Goal: Task Accomplishment & Management: Manage account settings

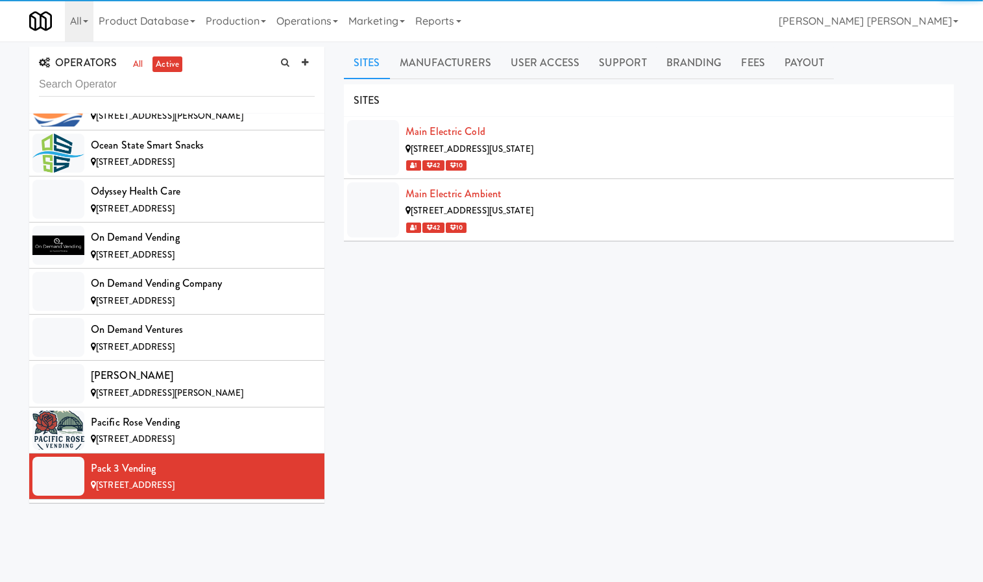
scroll to position [9398, 0]
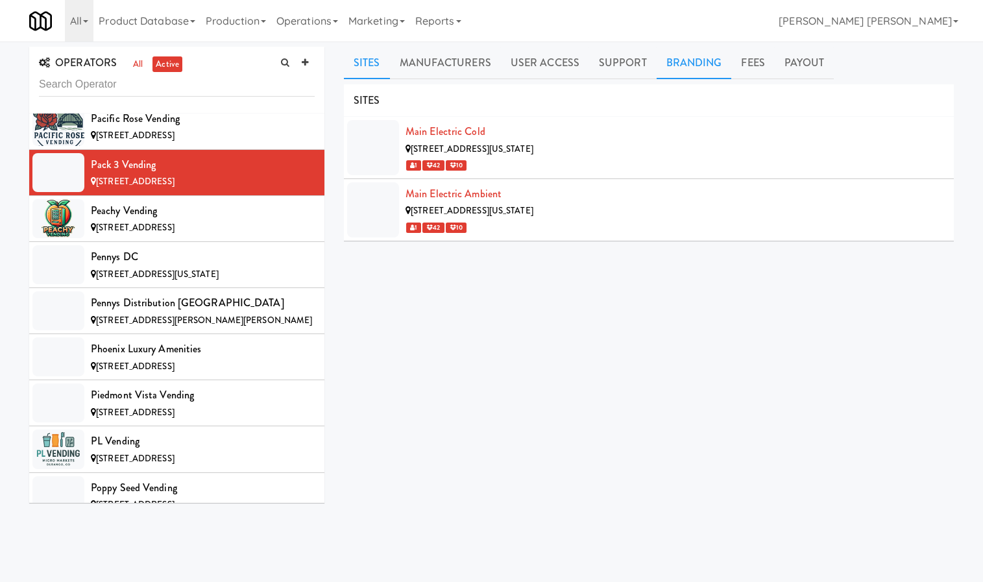
click at [709, 49] on link "Branding" at bounding box center [694, 63] width 75 height 32
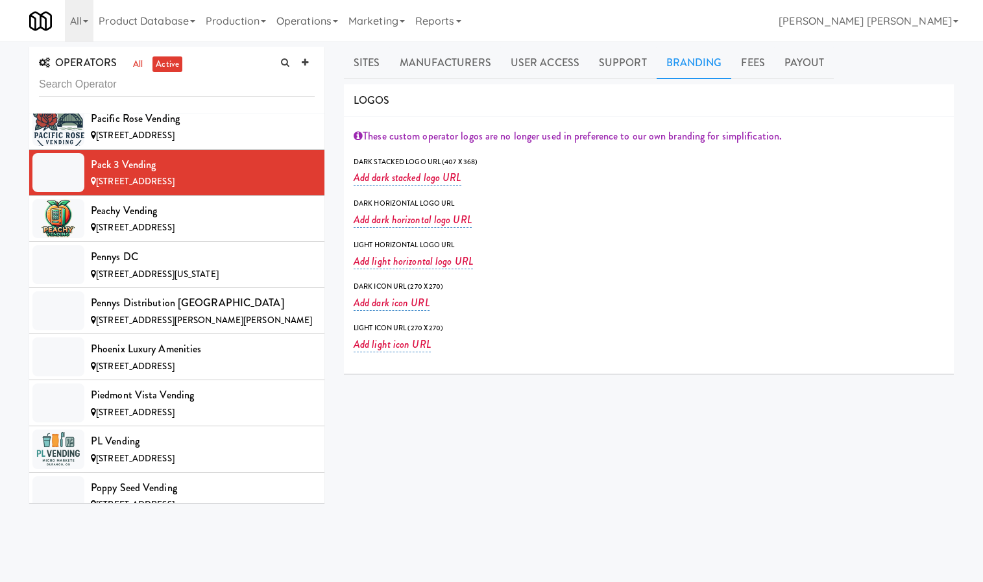
click at [362, 141] on div "These custom operator logos are no longer used in preference to our own brandin…" at bounding box center [649, 136] width 591 height 19
click at [361, 132] on icon at bounding box center [358, 135] width 9 height 10
click at [381, 58] on link "Sites" at bounding box center [367, 63] width 46 height 32
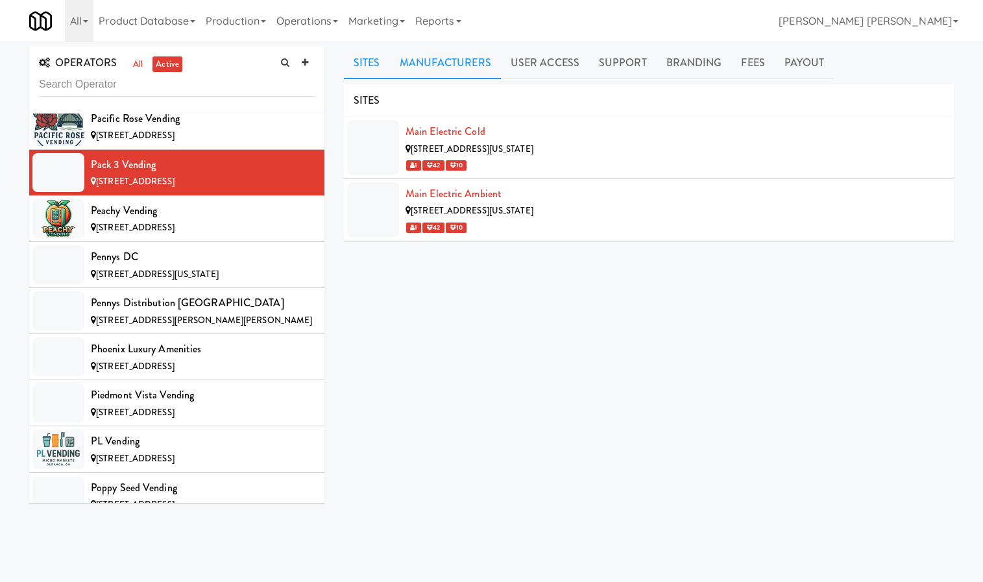
click at [411, 56] on link "Manufacturers" at bounding box center [445, 63] width 111 height 32
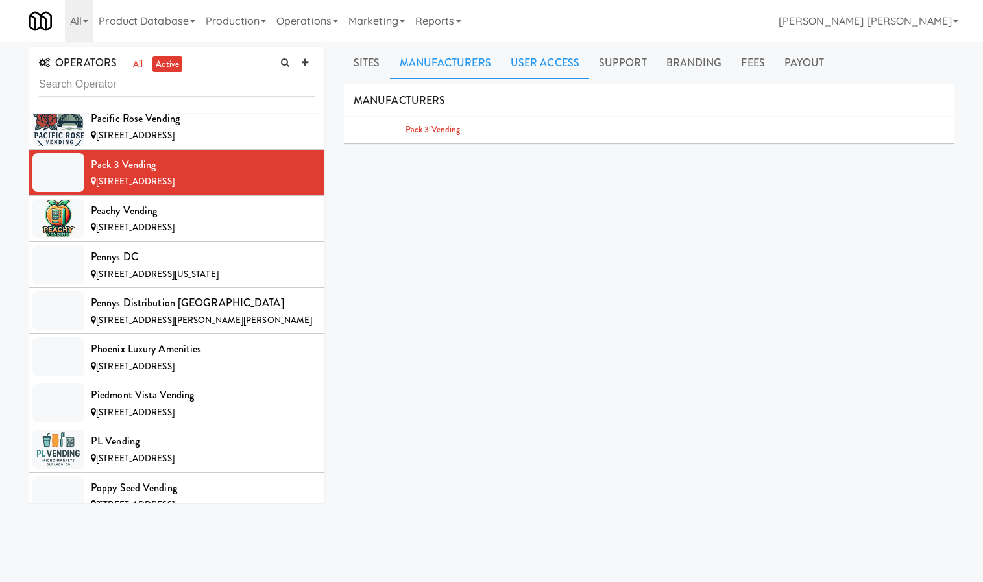
click at [505, 64] on link "User Access" at bounding box center [545, 63] width 88 height 32
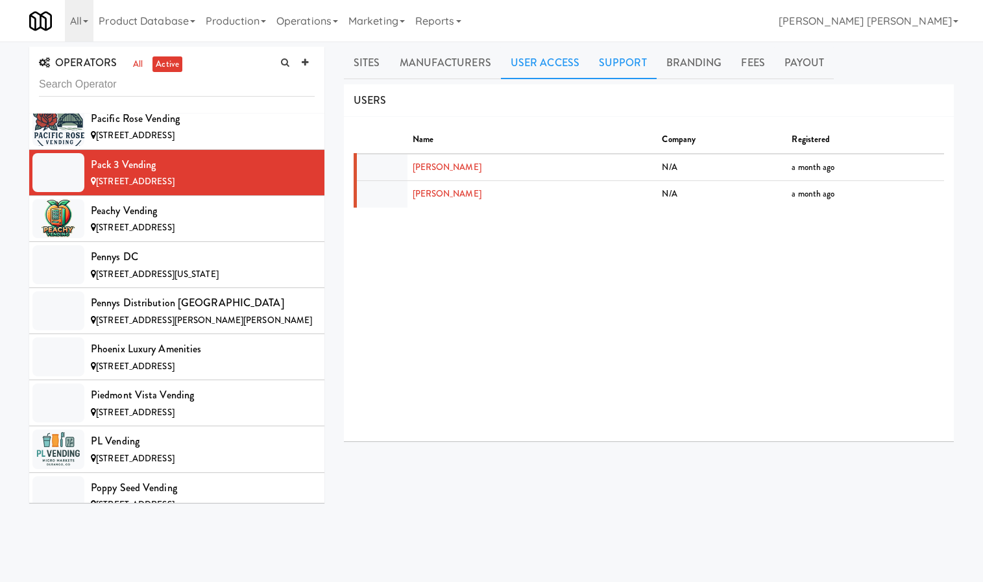
click at [594, 64] on link "Support" at bounding box center [622, 63] width 67 height 32
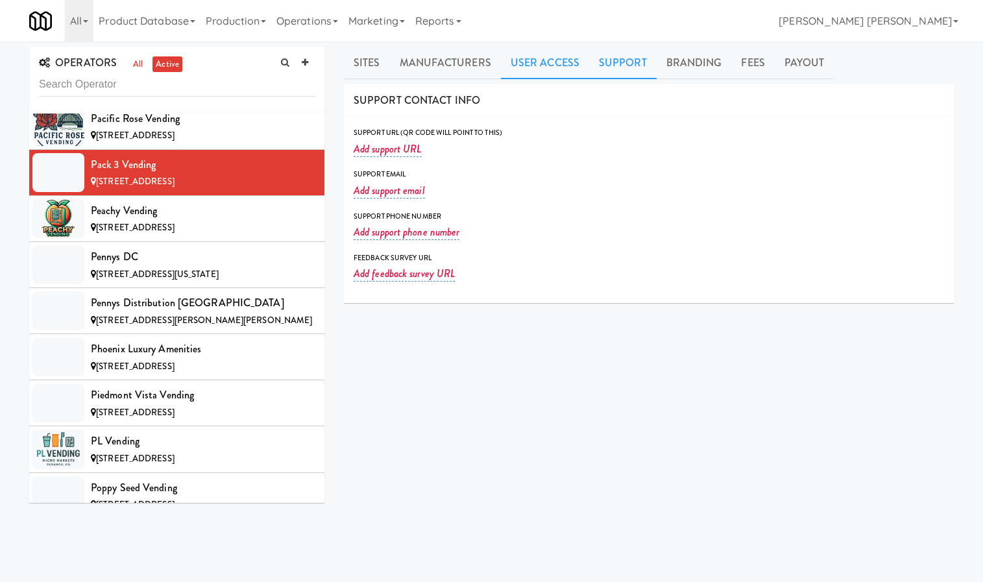
click at [506, 60] on link "User Access" at bounding box center [545, 63] width 88 height 32
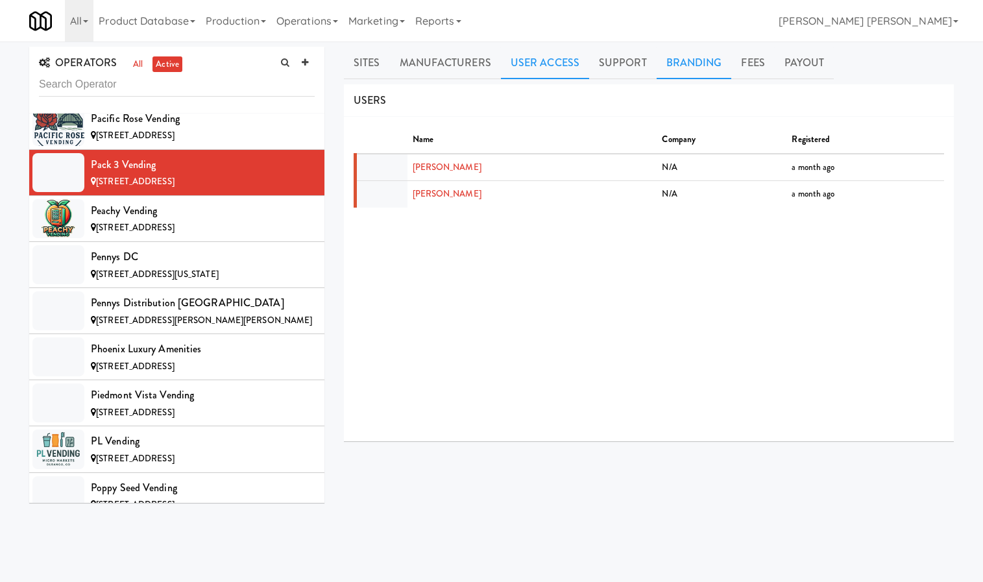
click at [683, 60] on link "Branding" at bounding box center [694, 63] width 75 height 32
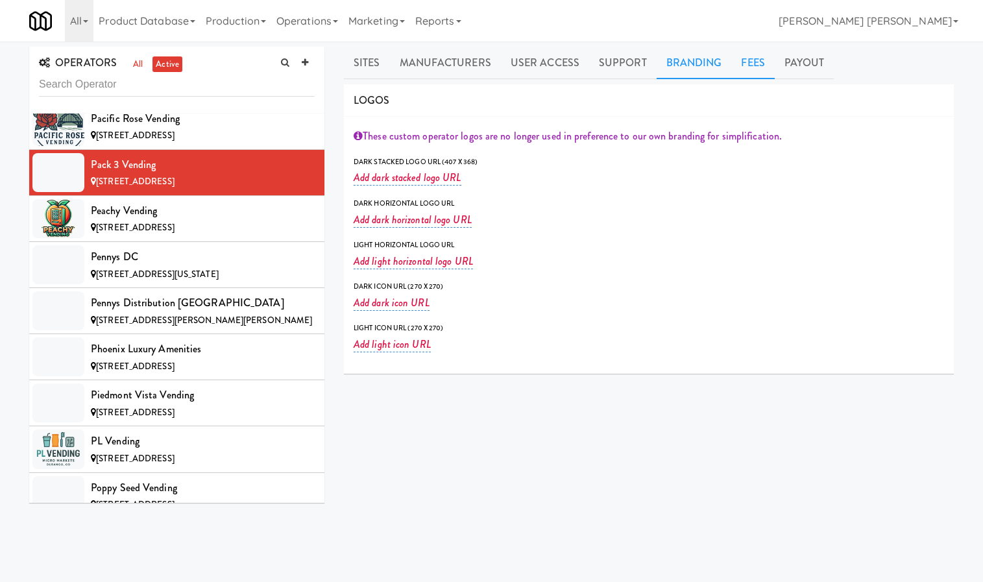
click at [752, 67] on link "Fees" at bounding box center [752, 63] width 43 height 32
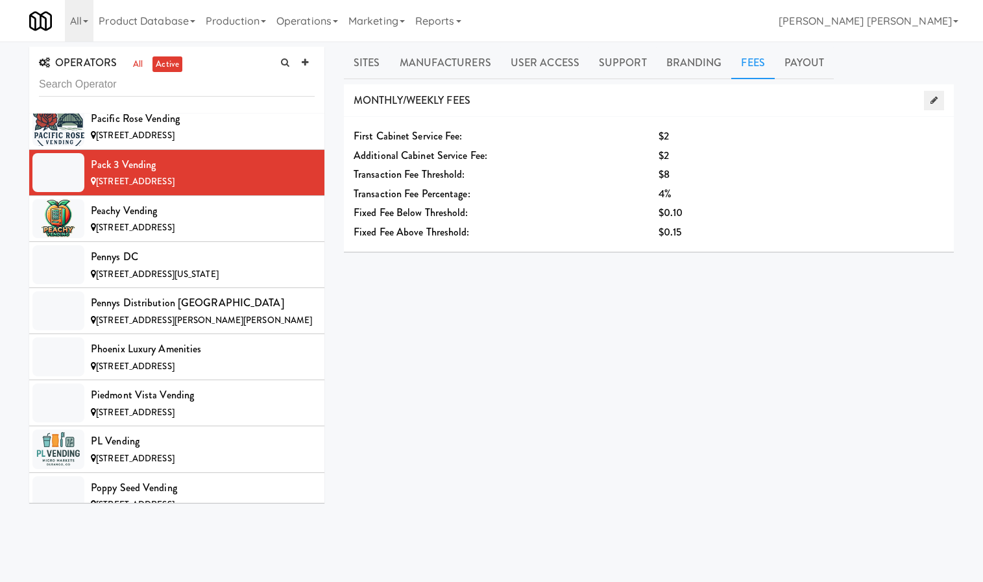
click at [927, 106] on link at bounding box center [934, 100] width 20 height 19
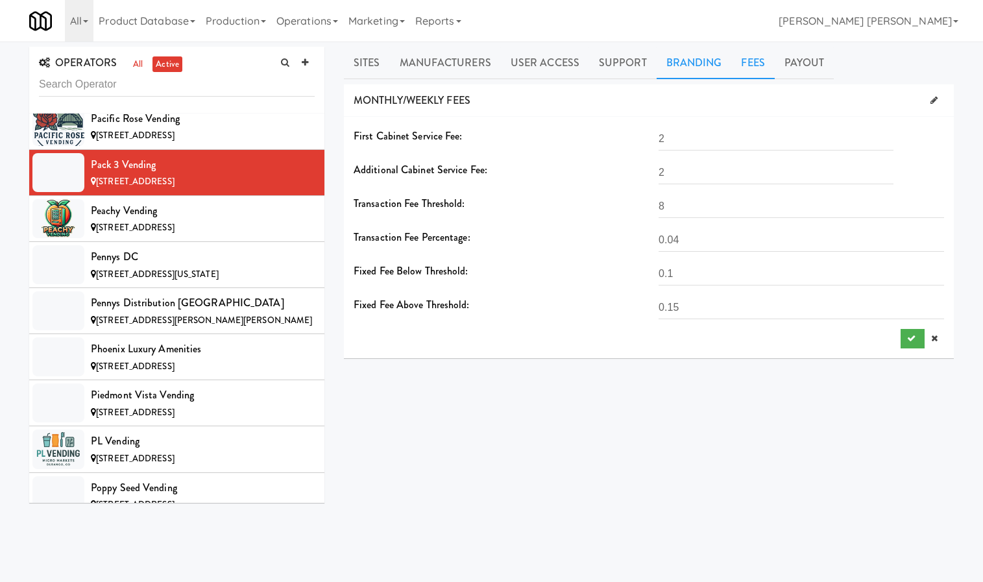
click at [711, 60] on link "Branding" at bounding box center [694, 63] width 75 height 32
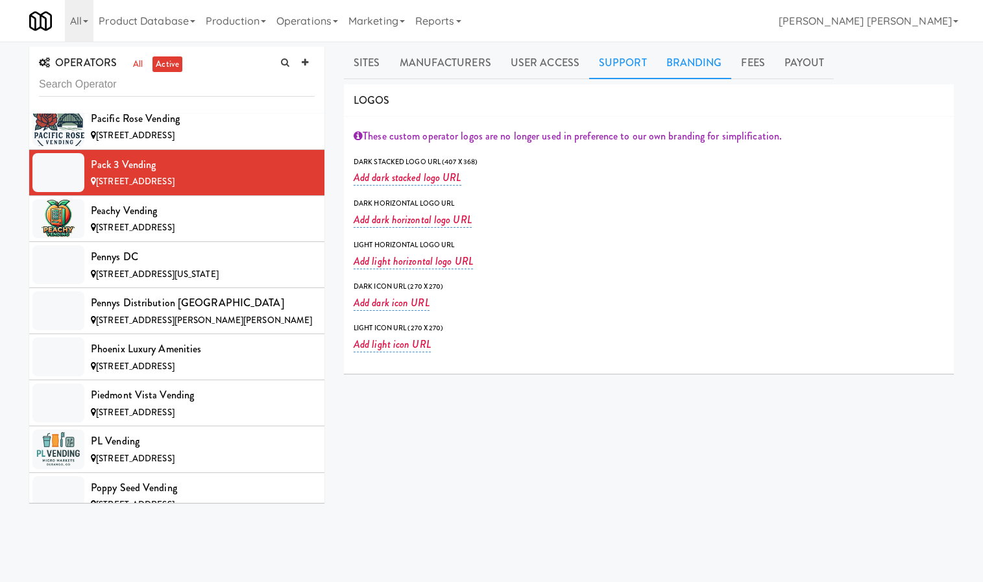
click at [624, 56] on link "Support" at bounding box center [622, 63] width 67 height 32
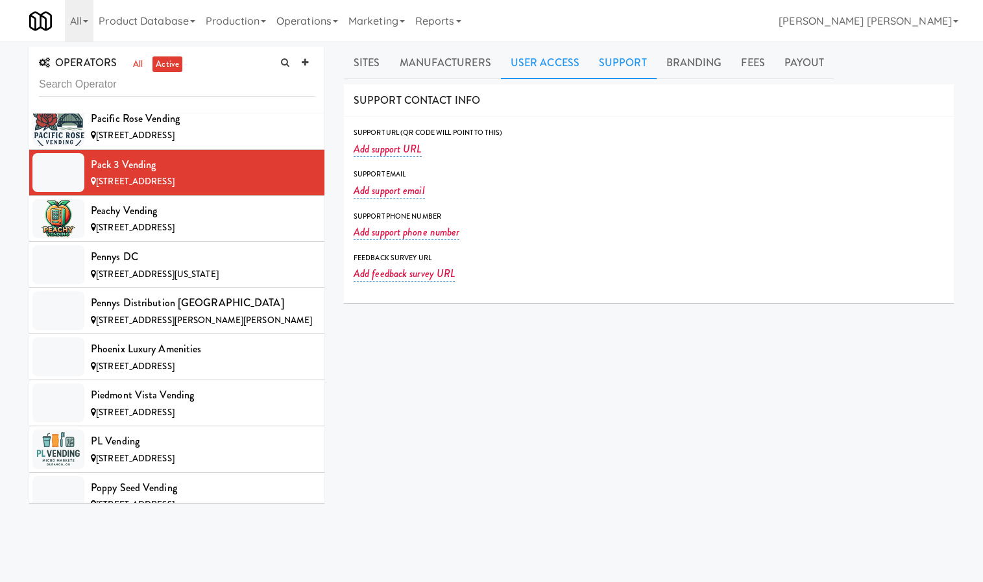
click at [519, 58] on link "User Access" at bounding box center [545, 63] width 88 height 32
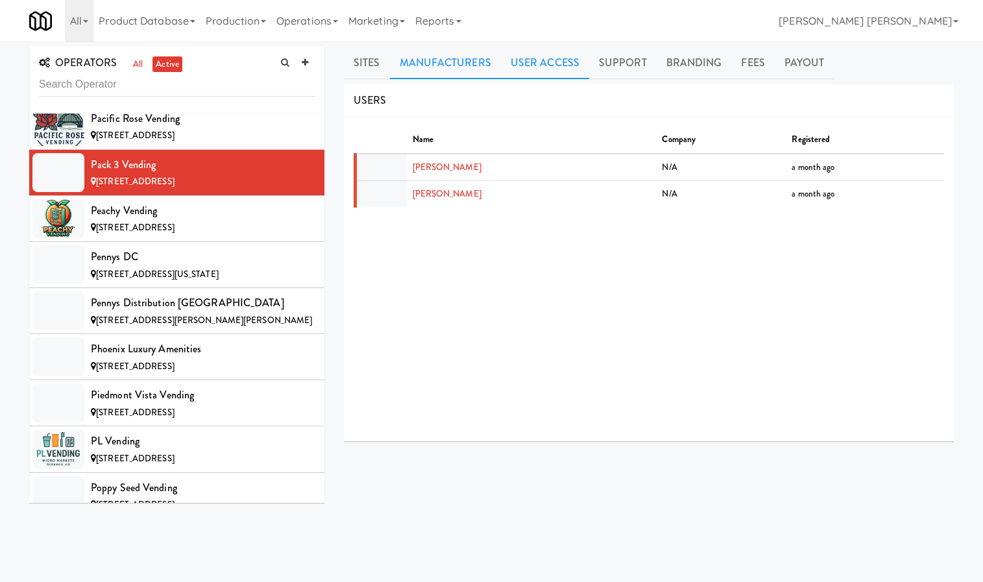
click at [446, 58] on link "Manufacturers" at bounding box center [445, 63] width 111 height 32
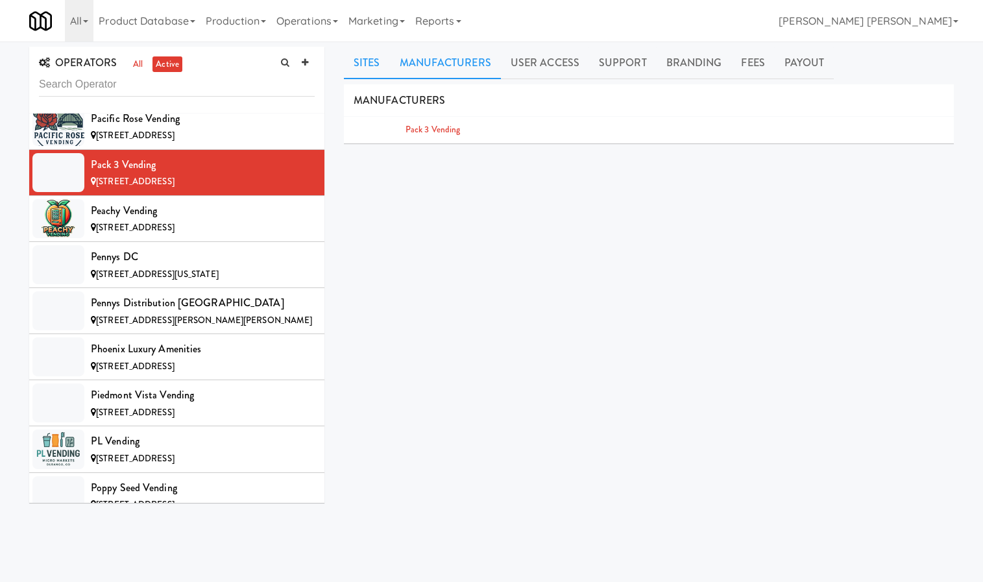
click at [373, 54] on link "Sites" at bounding box center [367, 63] width 46 height 32
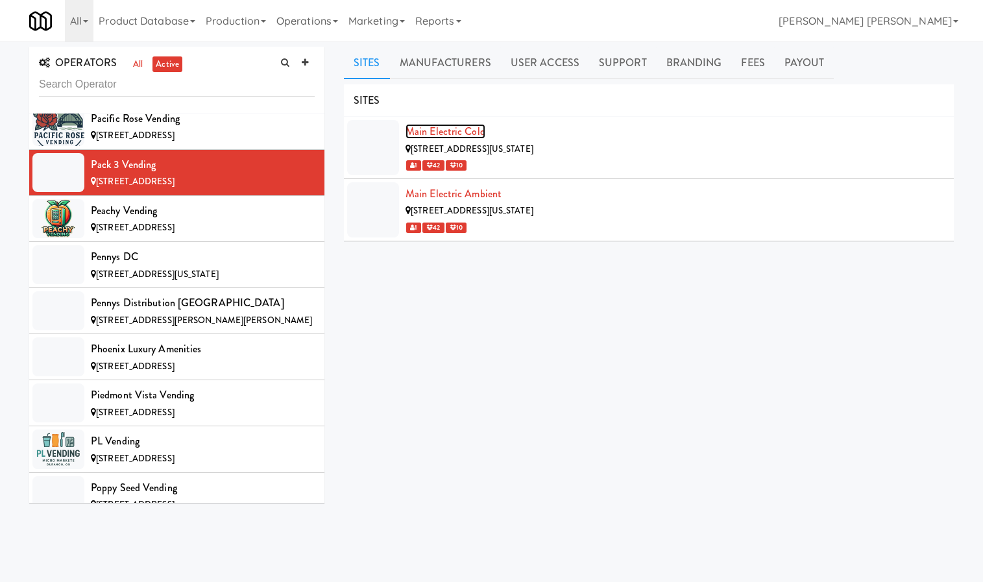
click at [441, 130] on link "Main Electric Cold" at bounding box center [446, 131] width 80 height 15
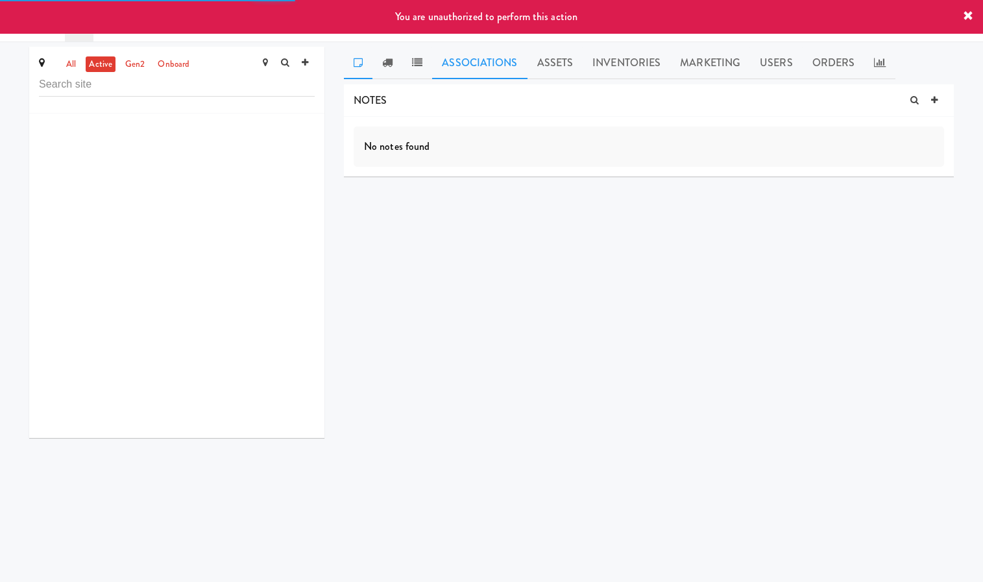
click at [450, 57] on link "Associations" at bounding box center [479, 63] width 95 height 32
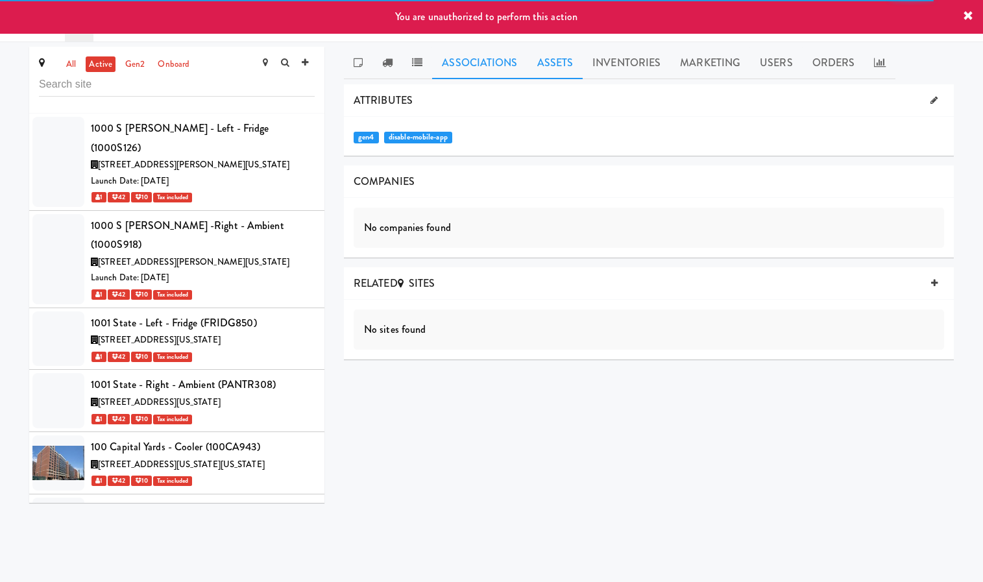
scroll to position [34513, 0]
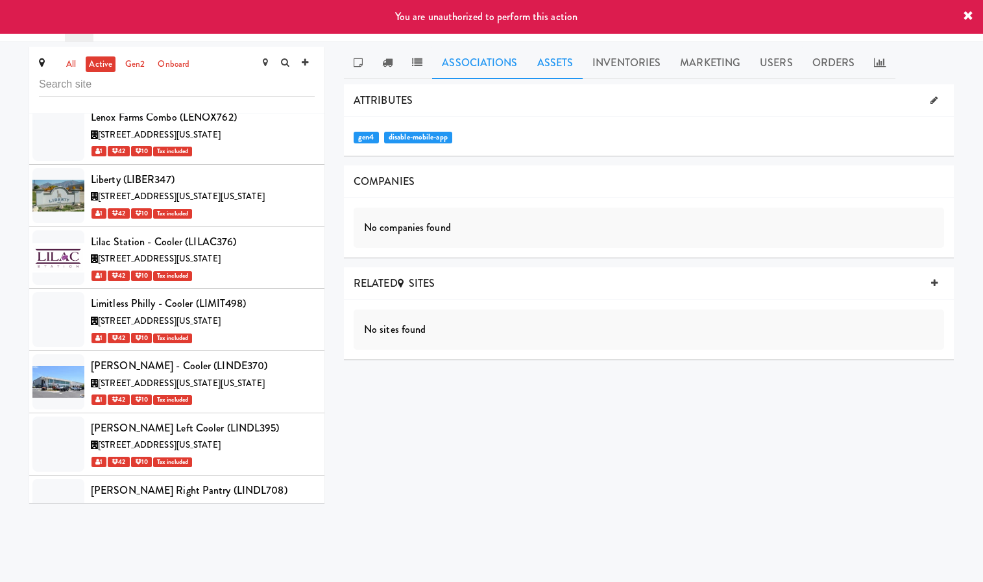
click at [559, 68] on link "Assets" at bounding box center [556, 63] width 56 height 32
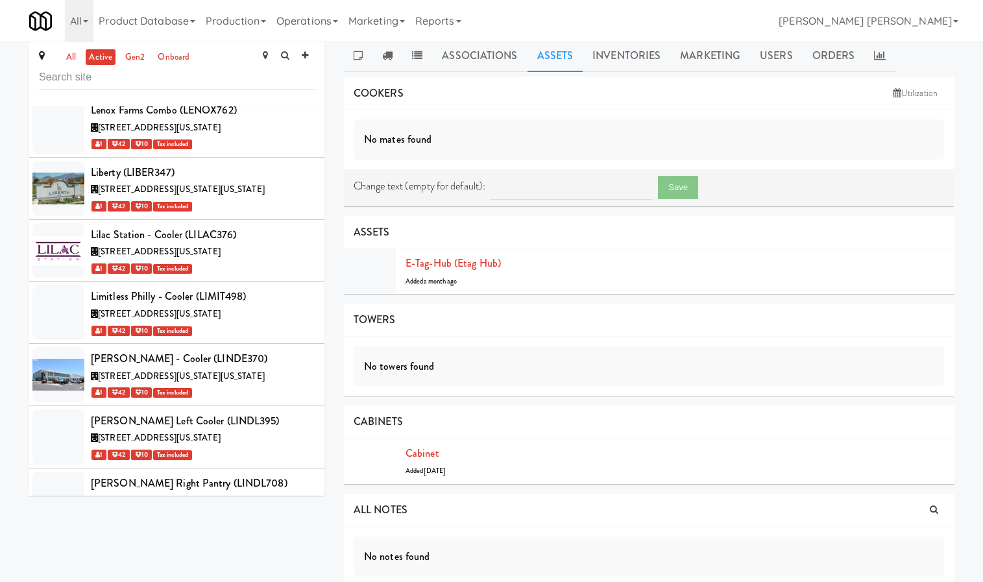
scroll to position [0, 0]
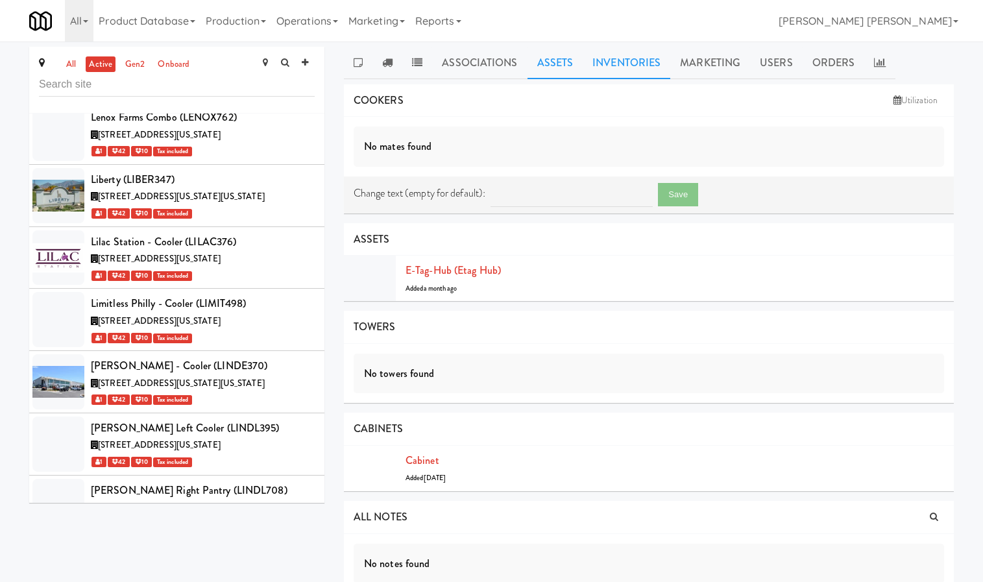
click at [620, 68] on link "Inventories" at bounding box center [627, 63] width 88 height 32
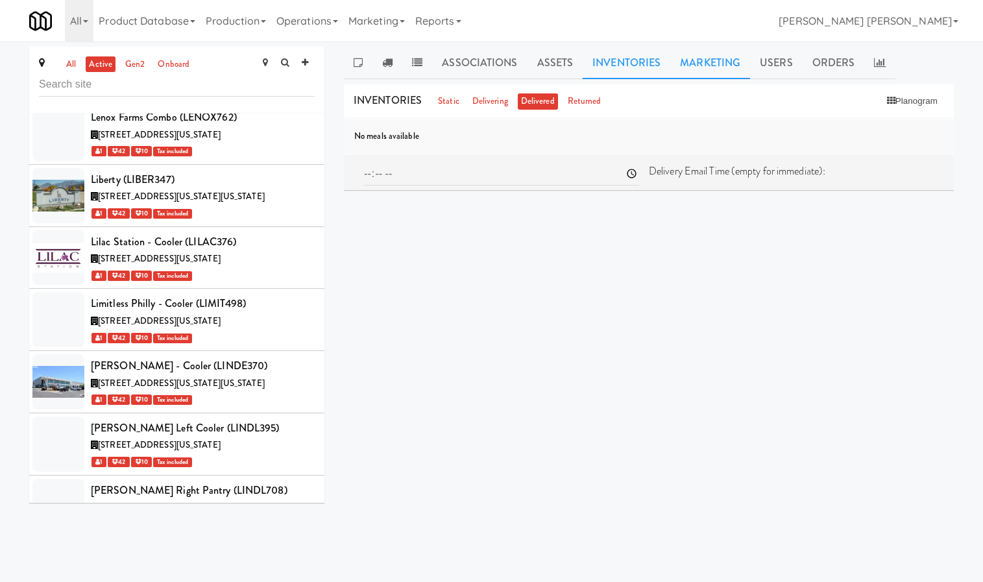
click at [705, 60] on link "Marketing" at bounding box center [710, 63] width 80 height 32
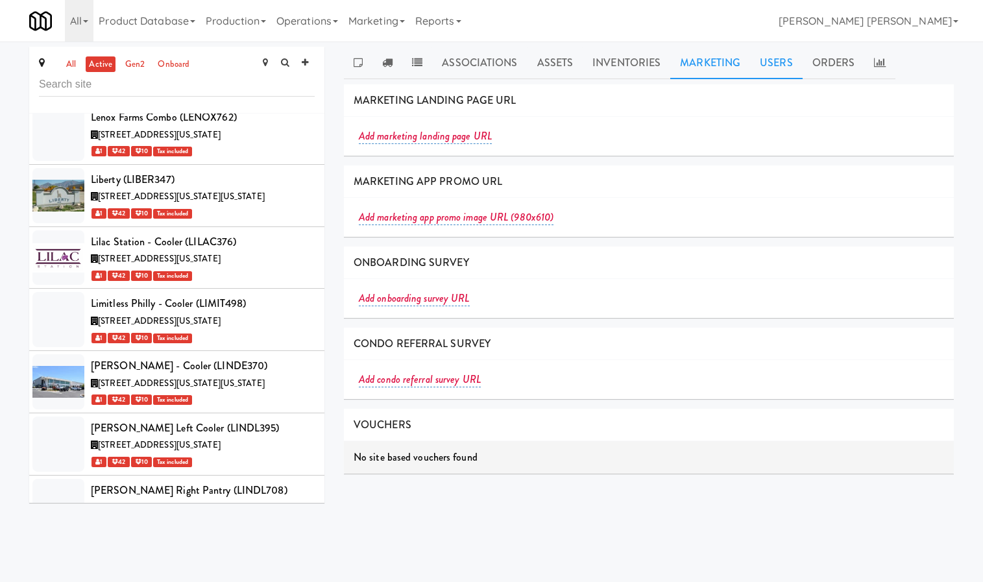
click at [781, 49] on link "Users" at bounding box center [776, 63] width 53 height 32
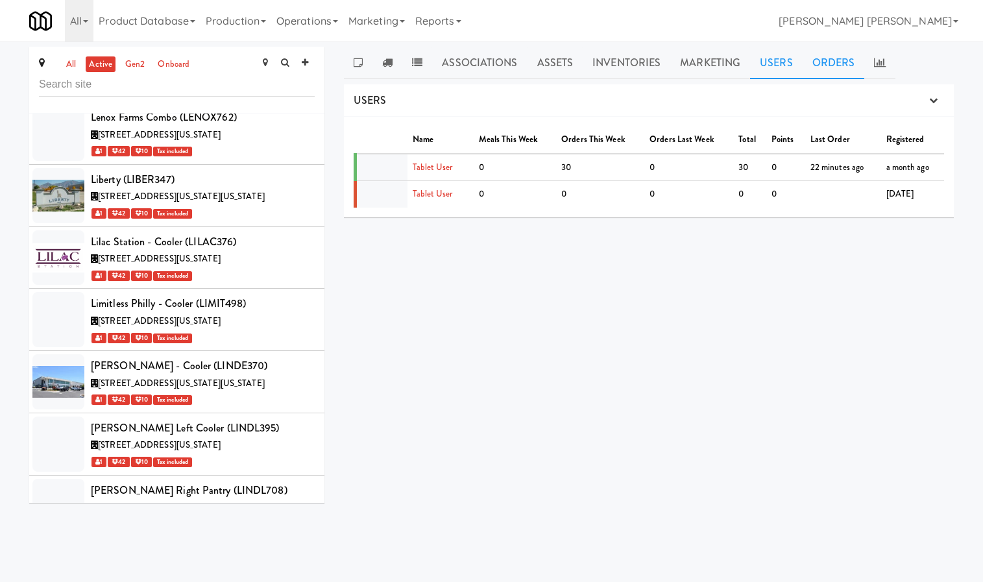
click at [823, 63] on link "Orders" at bounding box center [834, 63] width 62 height 32
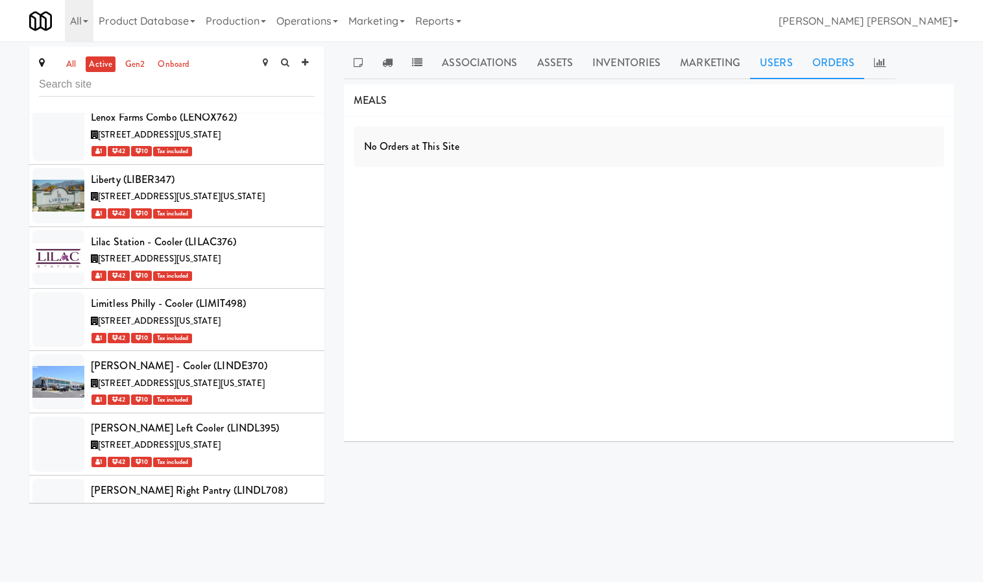
click at [779, 63] on link "Users" at bounding box center [776, 63] width 53 height 32
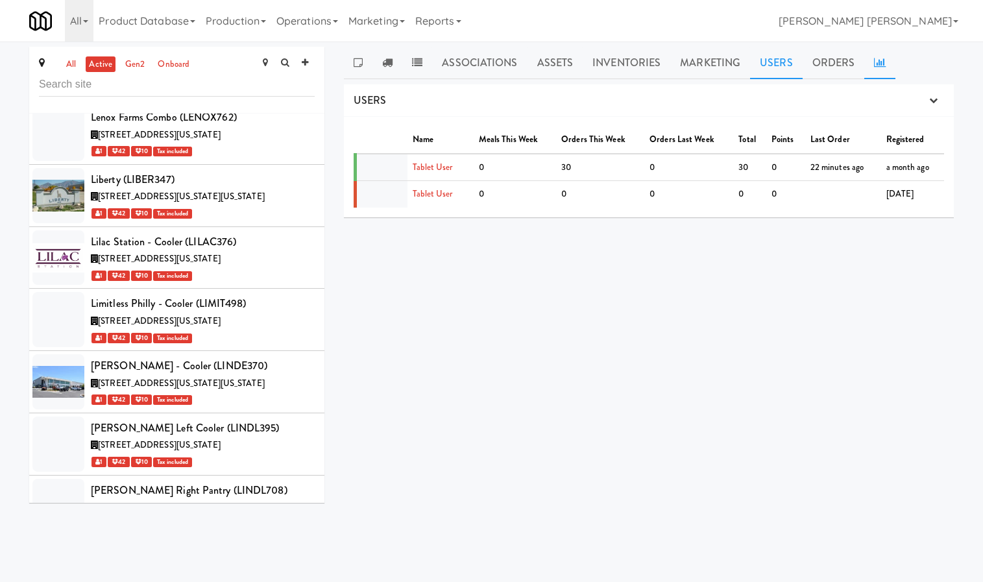
click at [868, 66] on link at bounding box center [879, 63] width 31 height 32
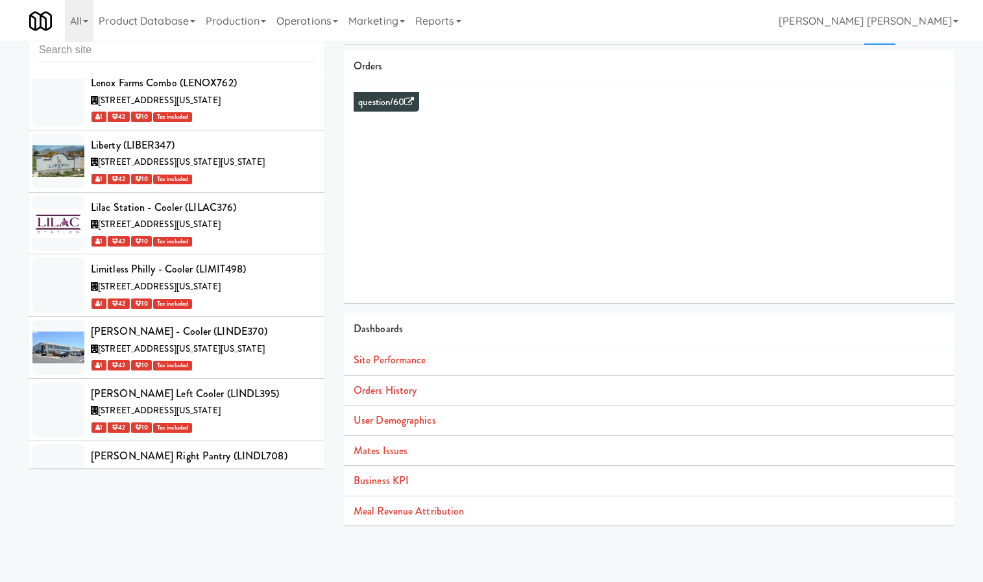
scroll to position [42, 0]
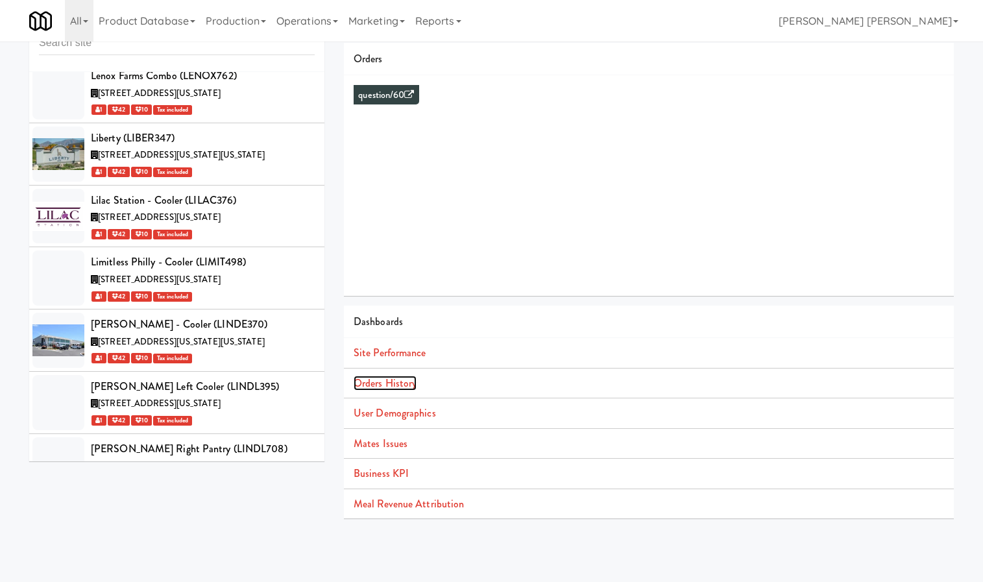
click at [382, 381] on link "Orders History" at bounding box center [385, 383] width 63 height 15
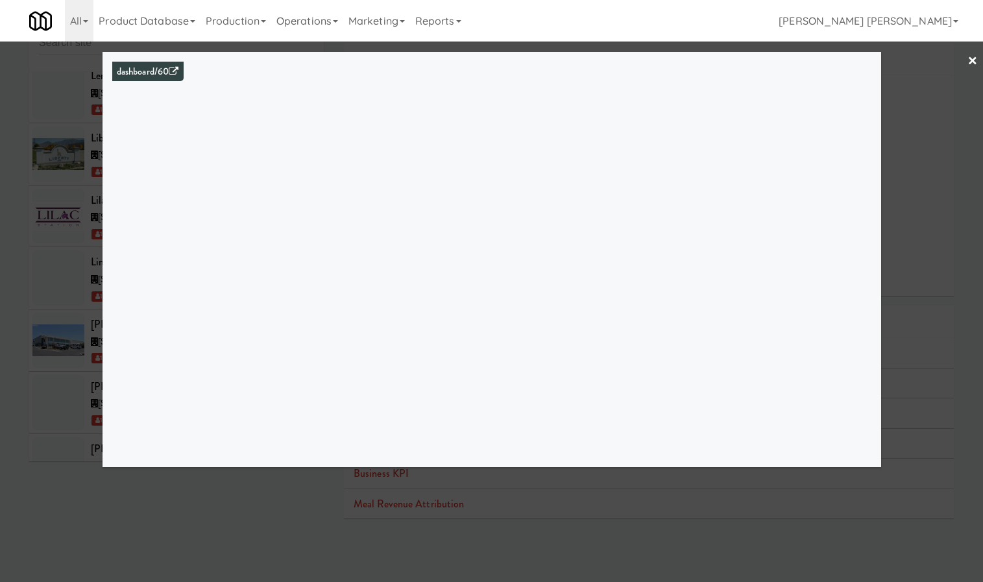
click at [968, 63] on link "×" at bounding box center [973, 62] width 10 height 40
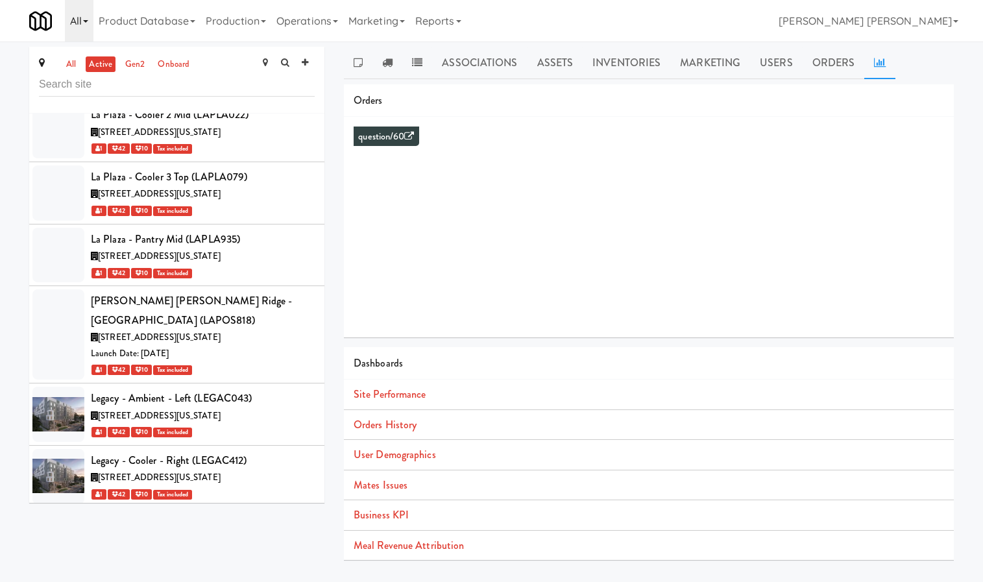
click at [73, 25] on link "All" at bounding box center [79, 21] width 29 height 42
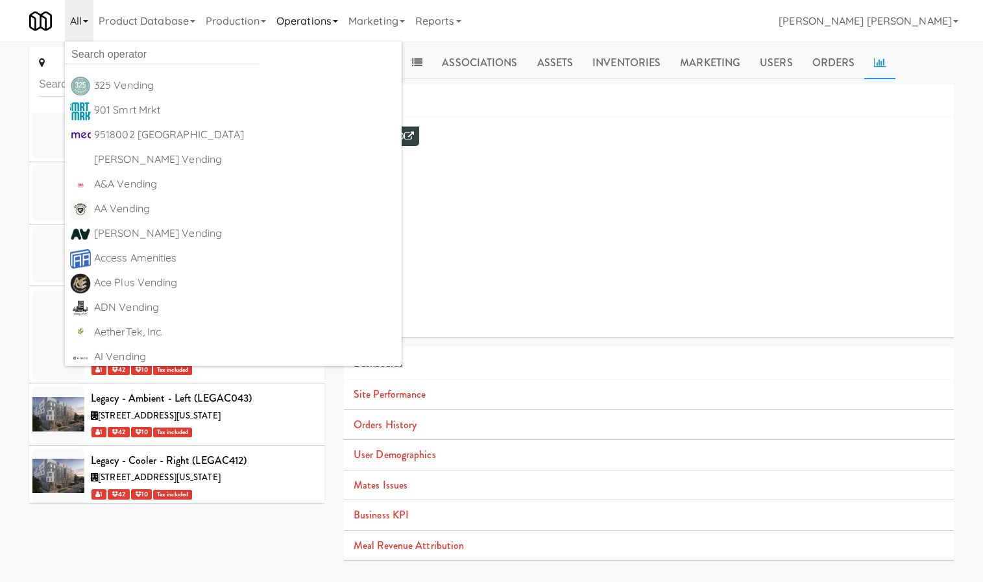
click at [304, 14] on link "Operations" at bounding box center [307, 21] width 72 height 42
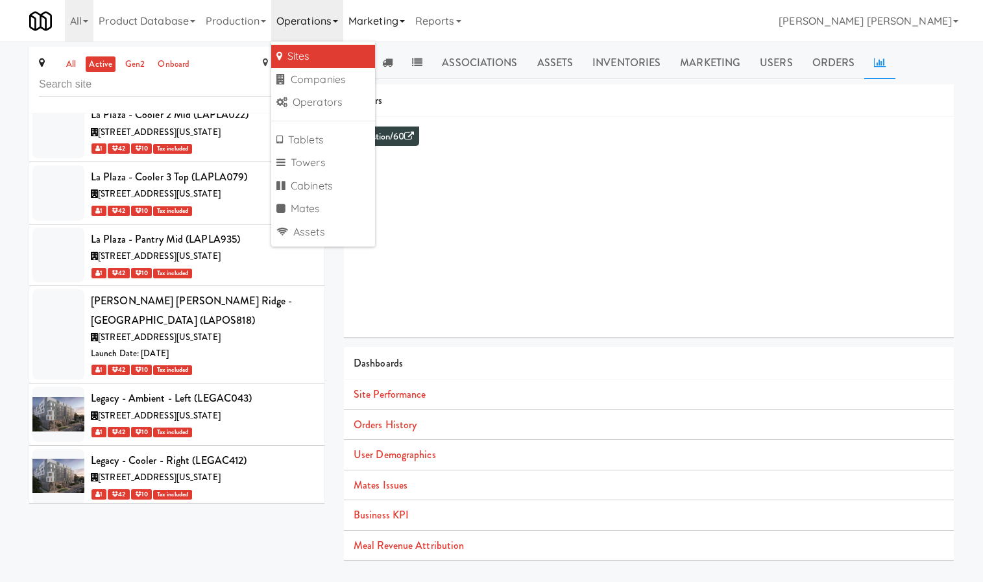
click at [373, 16] on link "Marketing" at bounding box center [376, 21] width 67 height 42
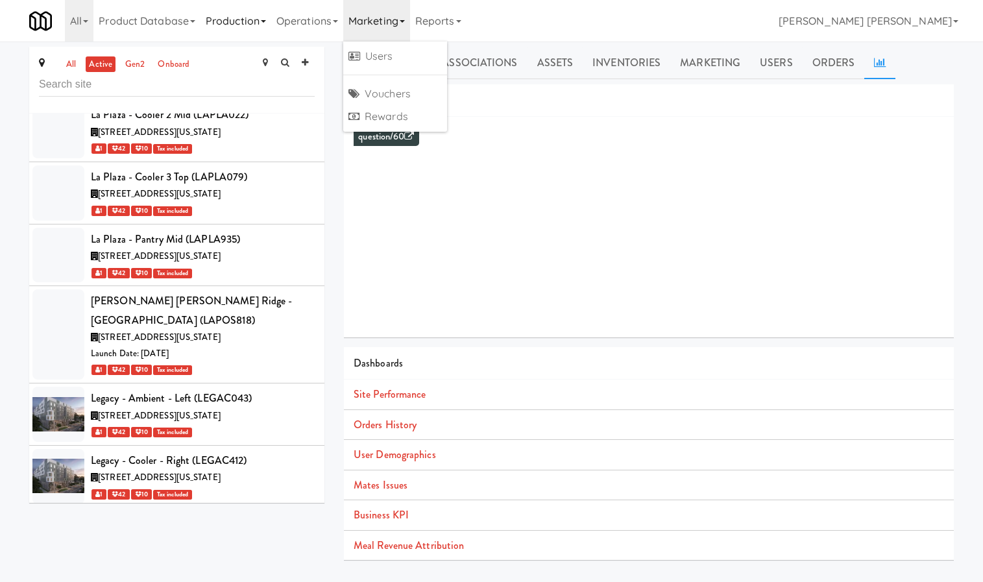
click at [254, 16] on link "Production" at bounding box center [236, 21] width 71 height 42
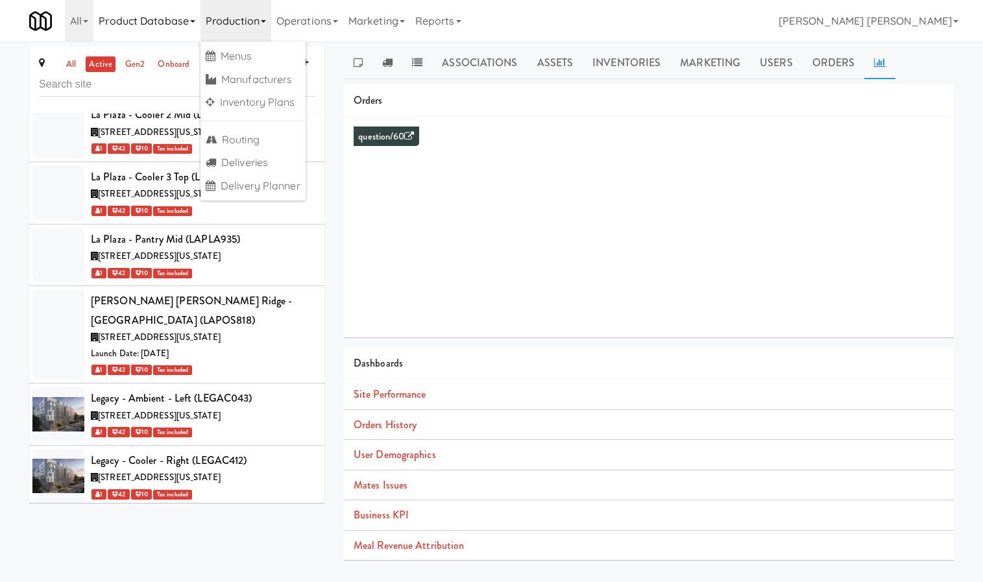
click at [193, 24] on link "Product Database" at bounding box center [146, 21] width 107 height 42
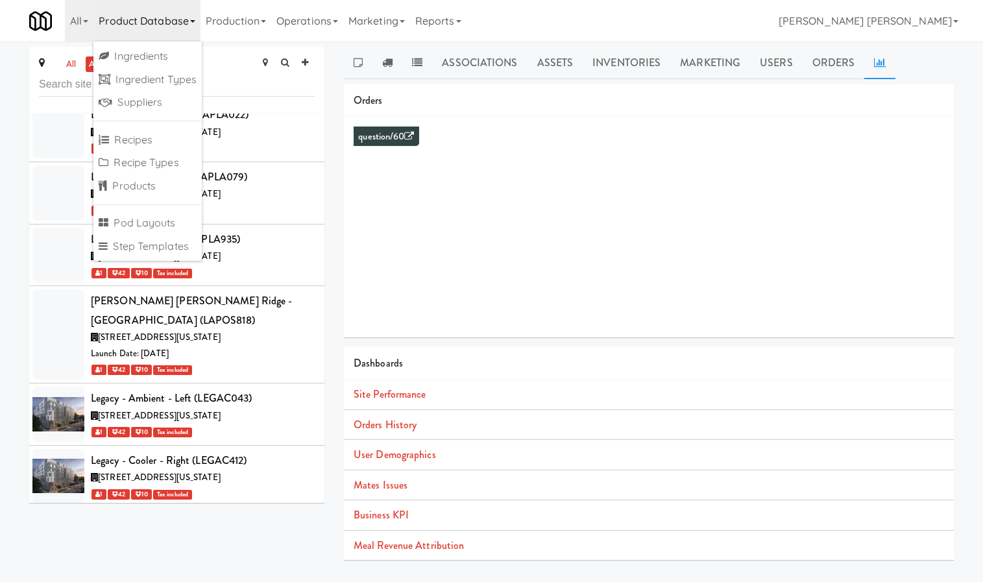
click at [193, 24] on link "Product Database" at bounding box center [146, 21] width 107 height 42
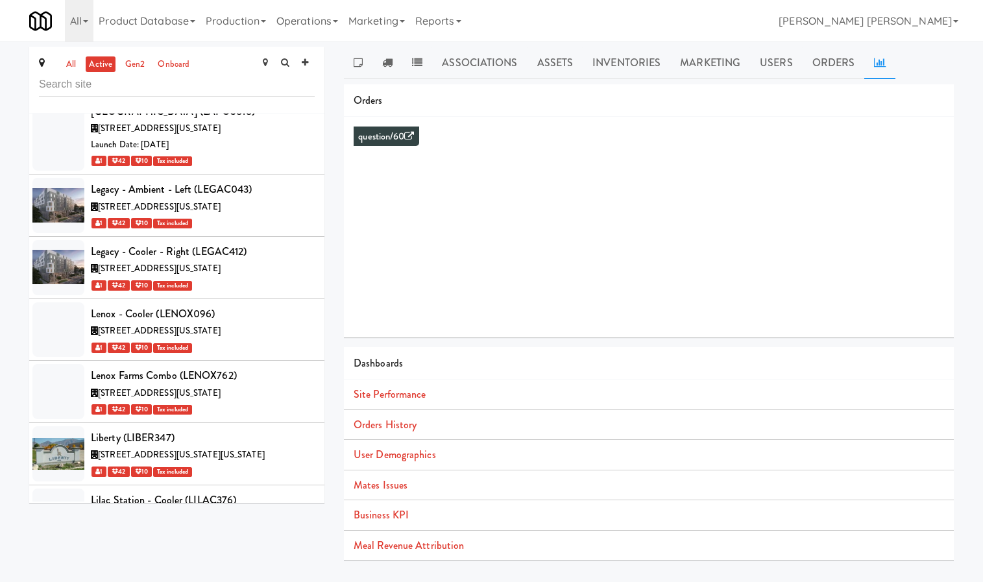
scroll to position [34279, 0]
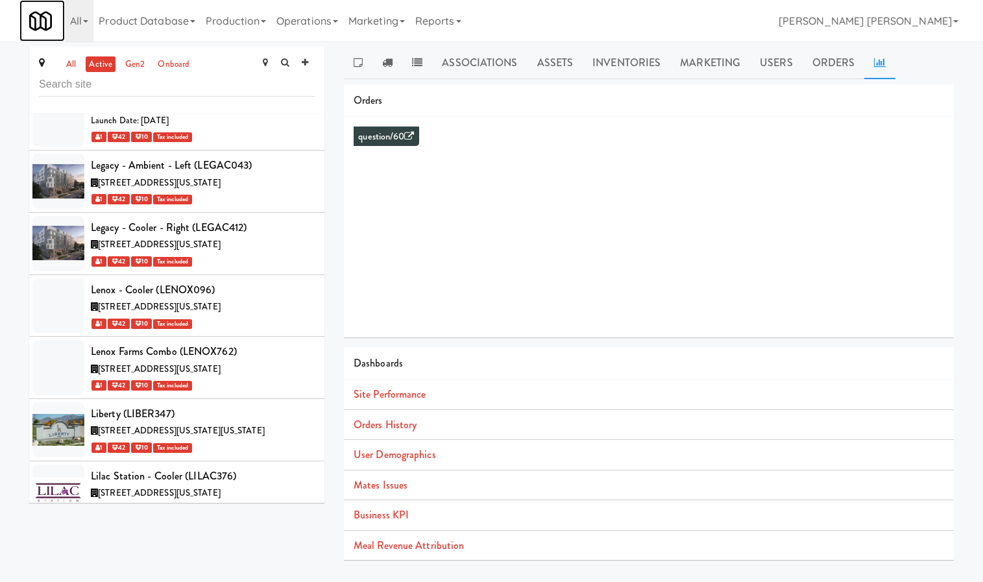
click at [28, 27] on link at bounding box center [41, 21] width 45 height 42
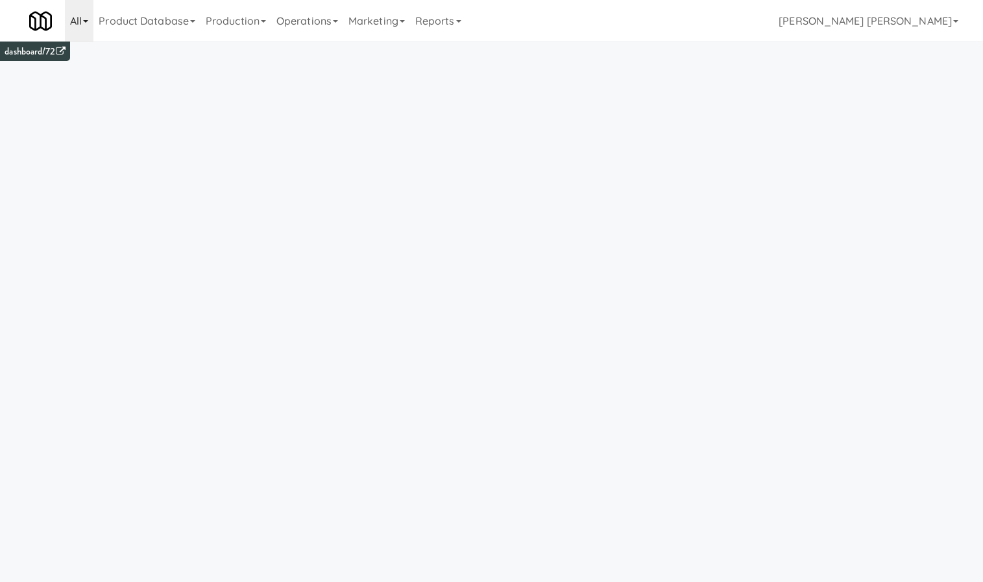
click at [82, 36] on link "All" at bounding box center [79, 21] width 29 height 42
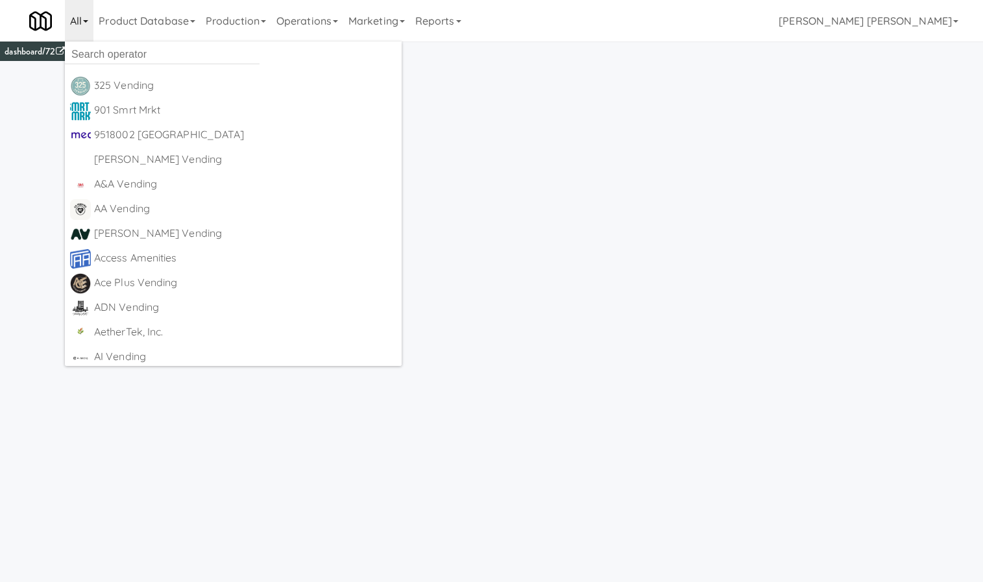
click at [82, 36] on link "All" at bounding box center [79, 21] width 29 height 42
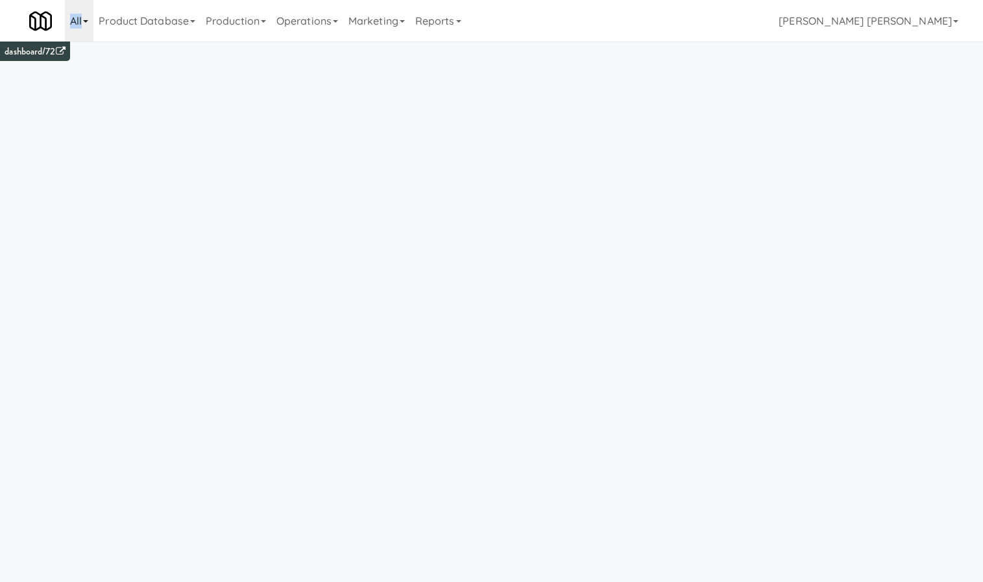
click at [82, 36] on link "All" at bounding box center [79, 21] width 29 height 42
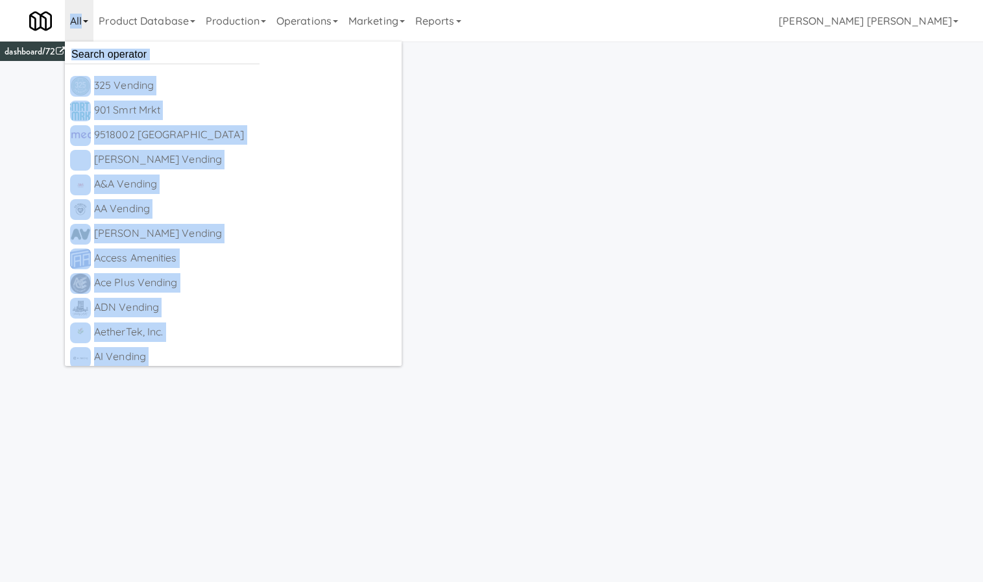
click at [82, 36] on link "All" at bounding box center [79, 21] width 29 height 42
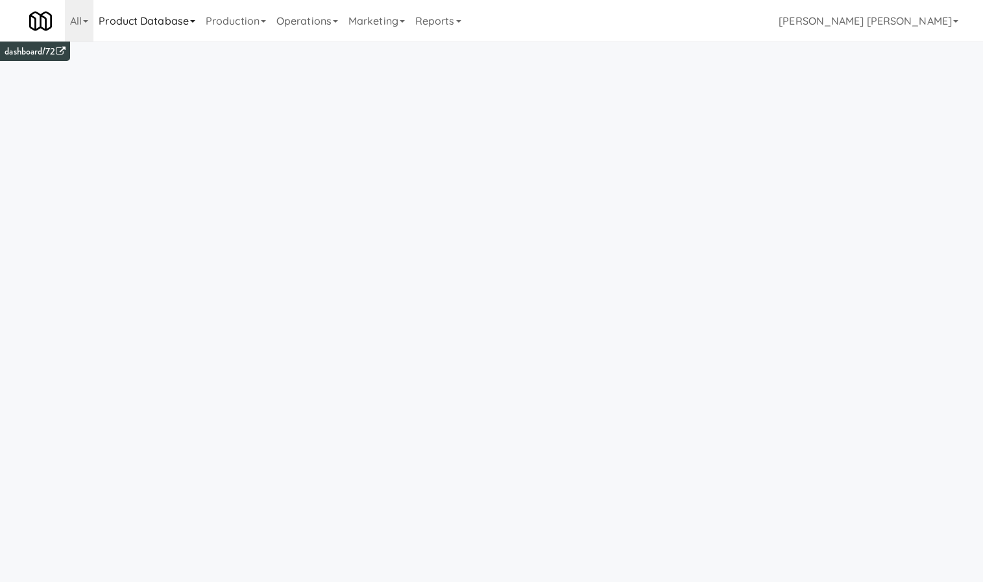
click at [143, 22] on link "Product Database" at bounding box center [146, 21] width 107 height 42
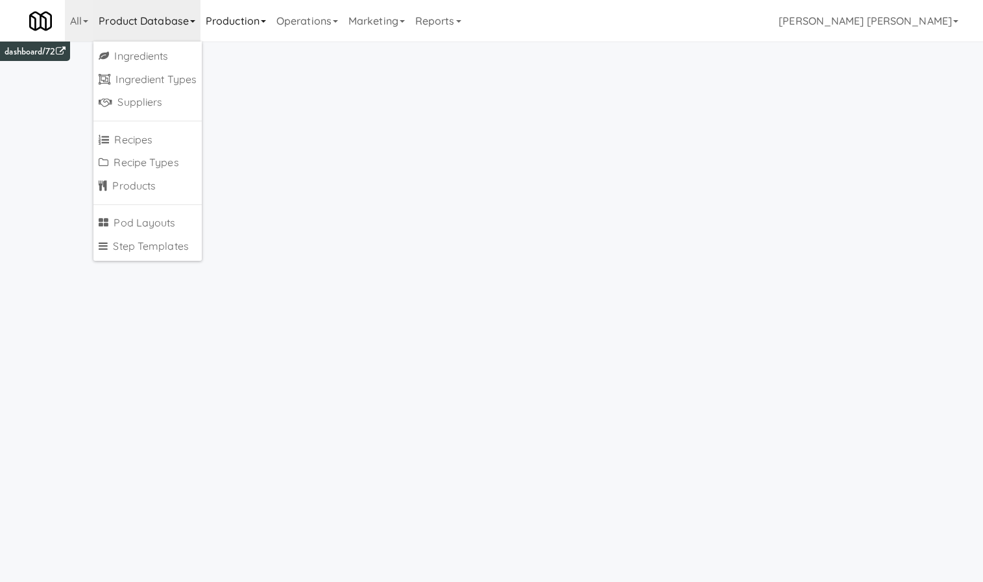
click at [206, 18] on link "Production" at bounding box center [236, 21] width 71 height 42
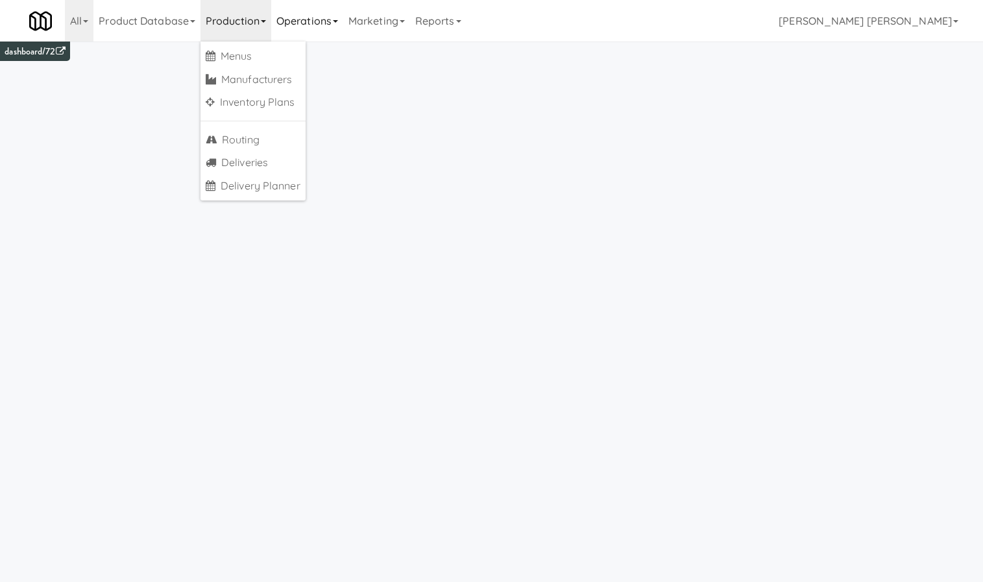
click at [311, 29] on link "Operations" at bounding box center [307, 21] width 72 height 42
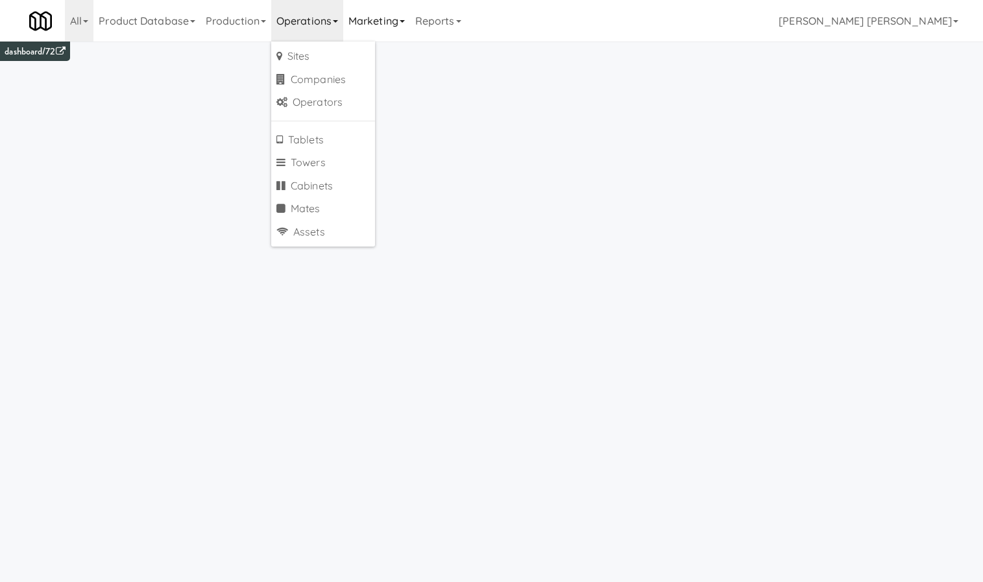
click at [358, 18] on link "Marketing" at bounding box center [376, 21] width 67 height 42
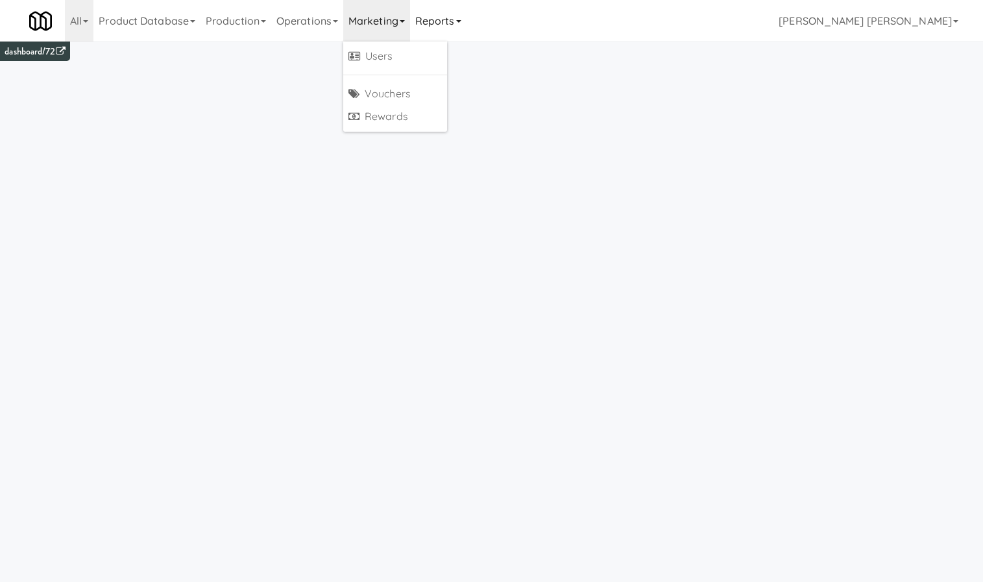
click at [452, 18] on link "Reports" at bounding box center [438, 21] width 56 height 42
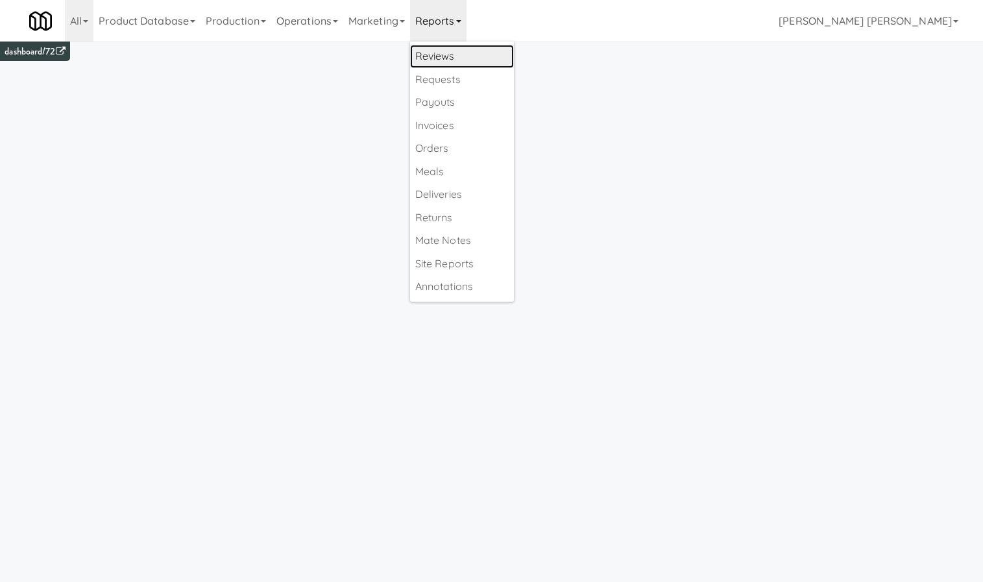
click at [478, 53] on link "Reviews" at bounding box center [462, 56] width 104 height 23
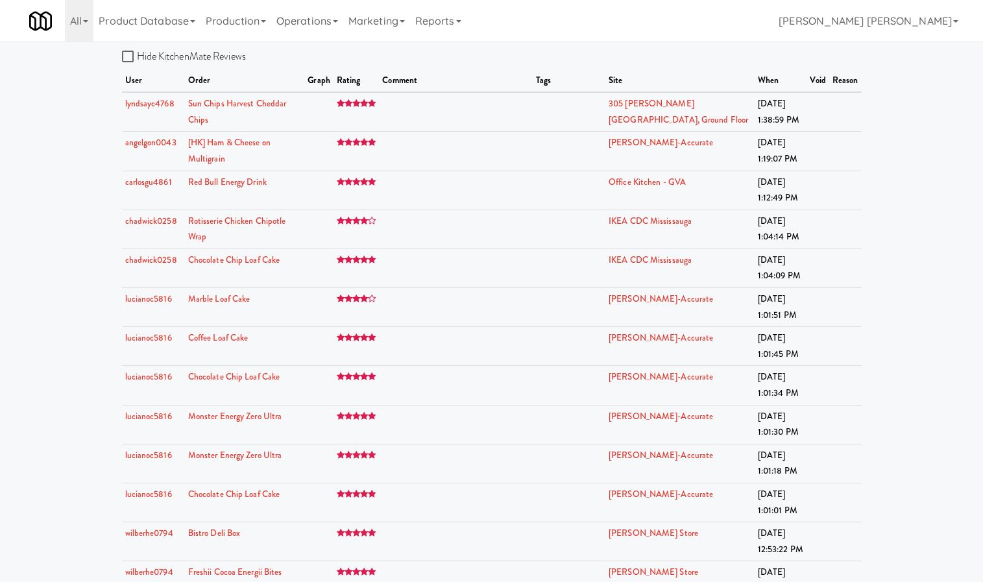
click at [321, 26] on link "Operations" at bounding box center [307, 21] width 72 height 42
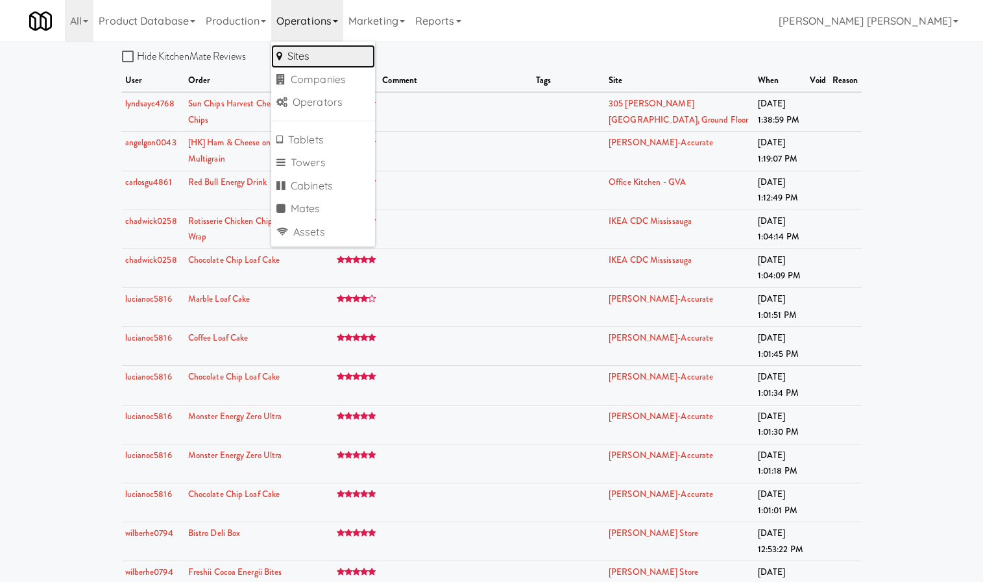
click at [318, 53] on link "Sites" at bounding box center [323, 56] width 104 height 23
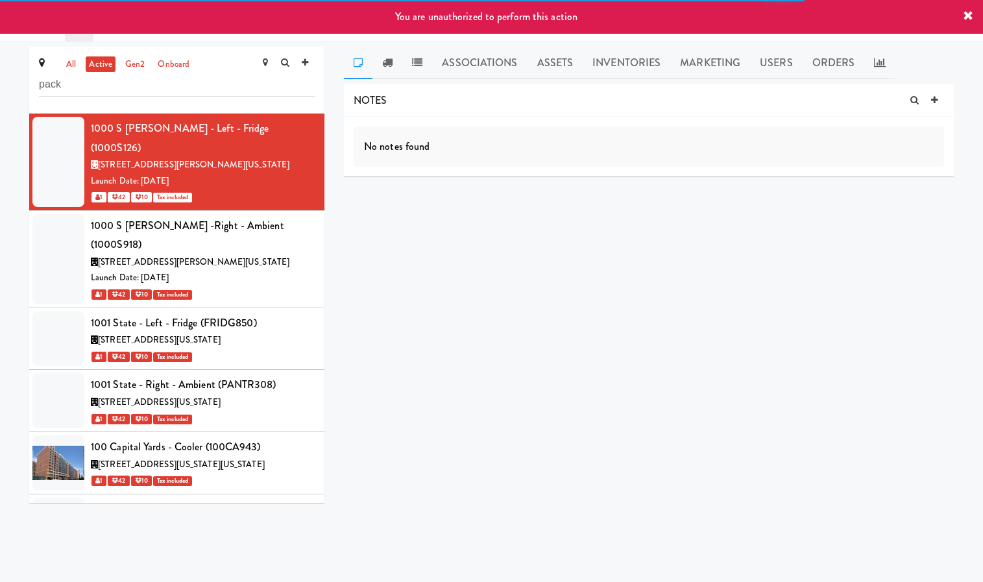
type input "pack 3"
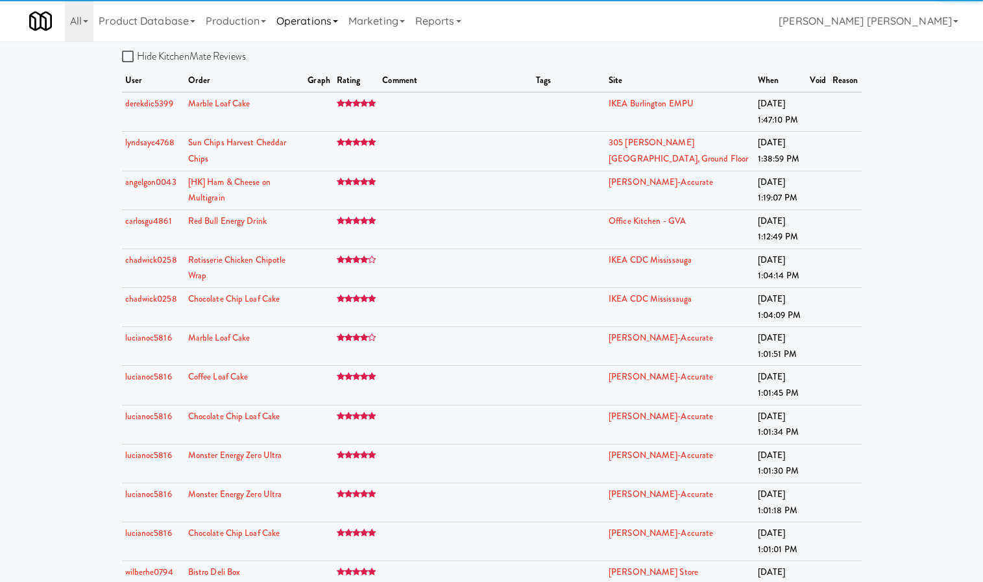
click at [319, 32] on link "Operations" at bounding box center [307, 21] width 72 height 42
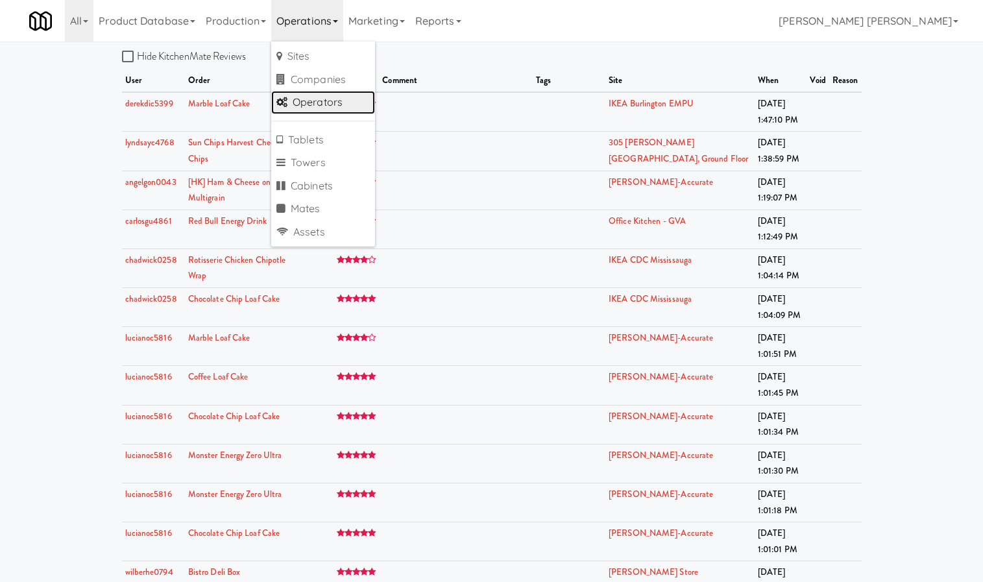
click at [320, 97] on link "Operators" at bounding box center [323, 102] width 104 height 23
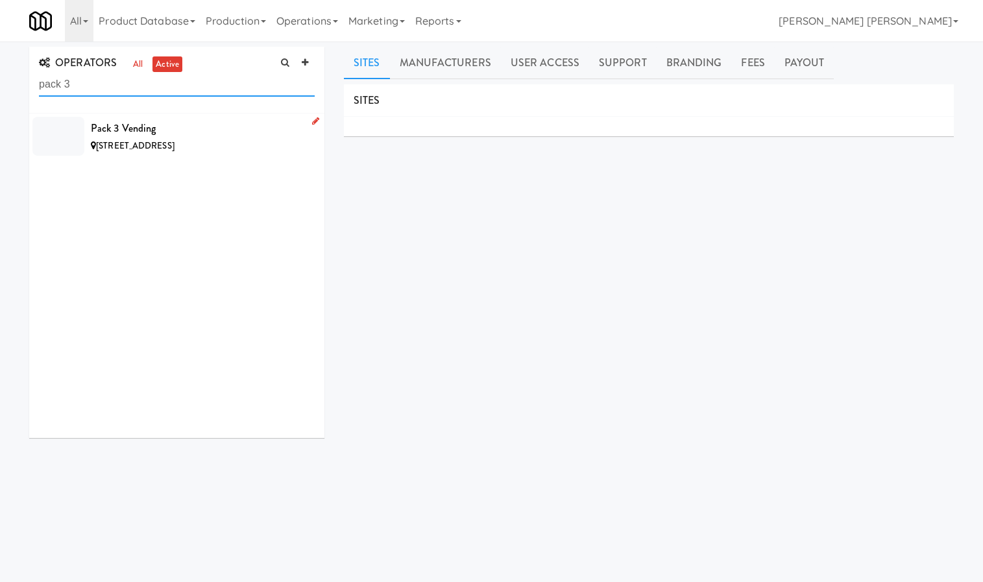
type input "pack 3"
click at [159, 143] on span "[STREET_ADDRESS]" at bounding box center [135, 146] width 79 height 12
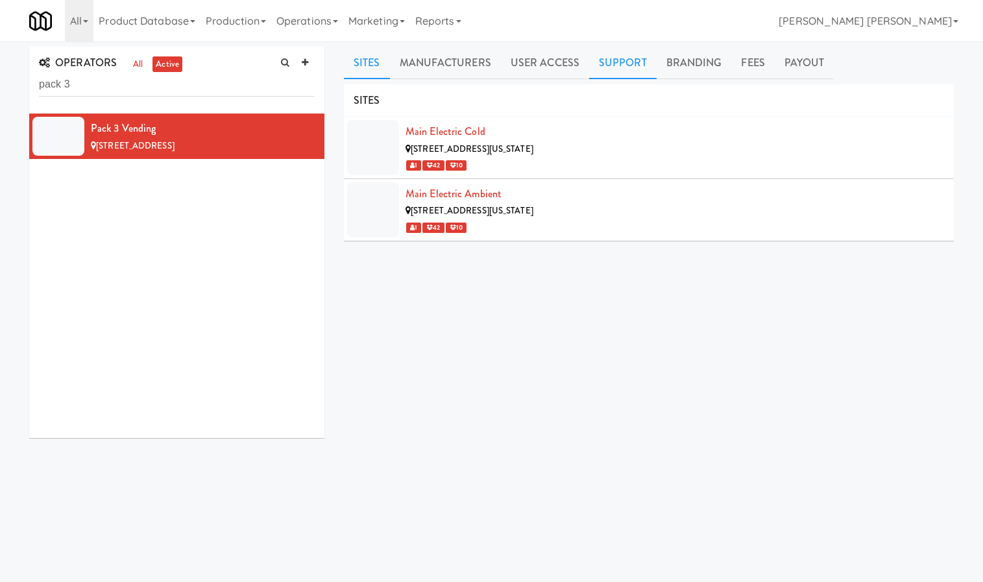
click at [627, 60] on link "Support" at bounding box center [622, 63] width 67 height 32
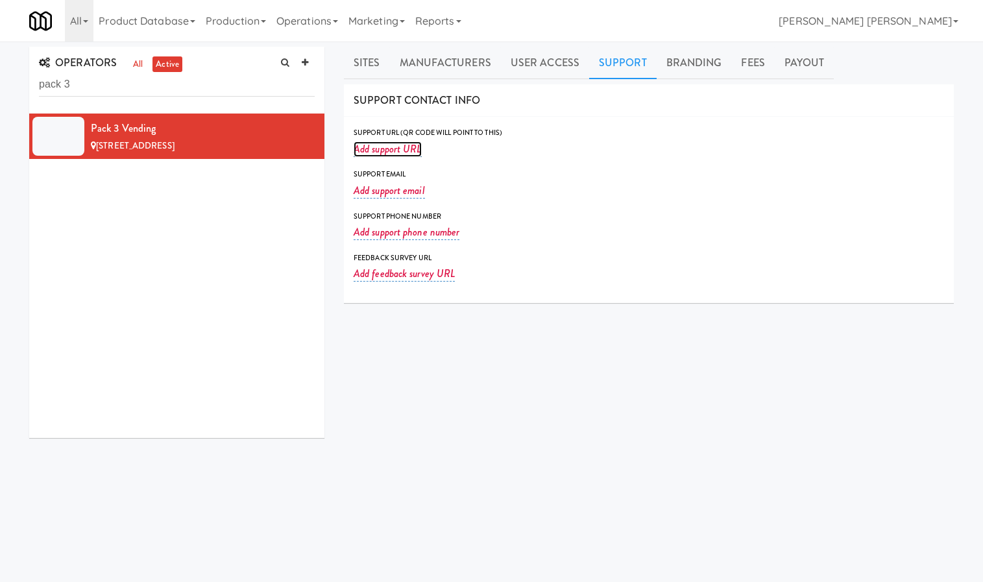
click at [397, 151] on link "Add support URL" at bounding box center [388, 149] width 68 height 16
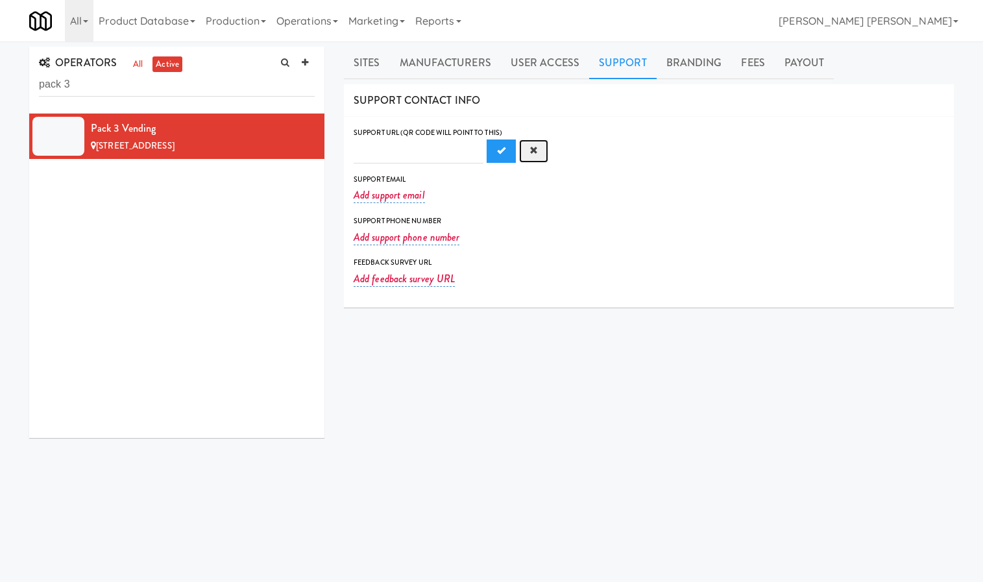
click at [523, 154] on button "Cancel" at bounding box center [533, 151] width 29 height 23
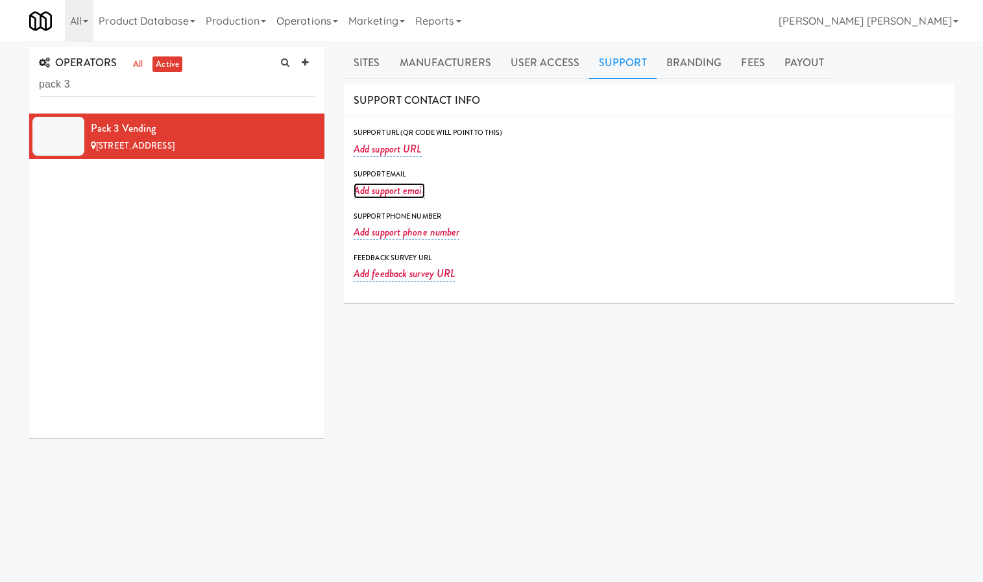
click at [416, 195] on link "Add support email" at bounding box center [389, 191] width 71 height 16
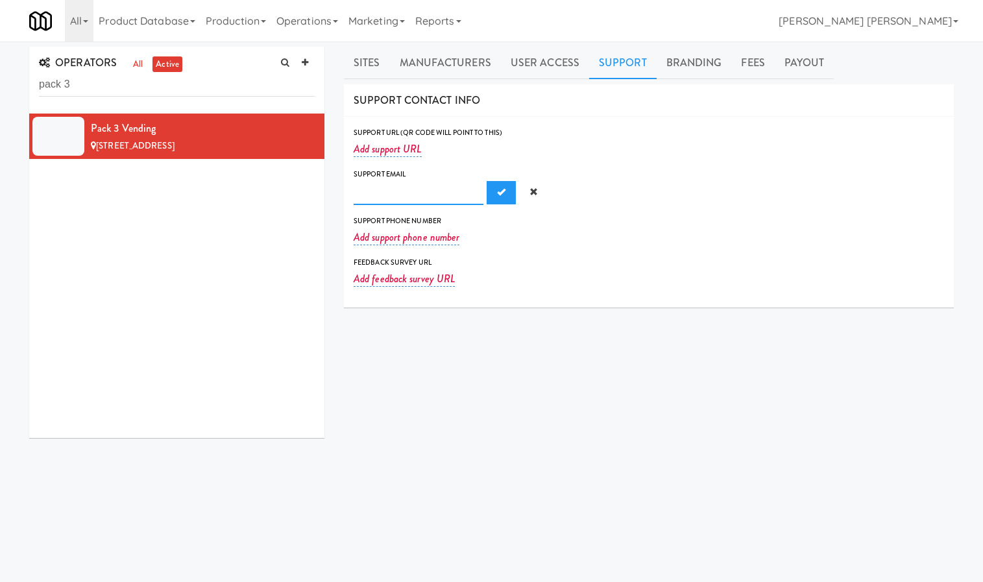
paste input "[EMAIL_ADDRESS][DOMAIN_NAME]"
type input "[EMAIL_ADDRESS][DOMAIN_NAME]"
click at [487, 195] on button "Submit" at bounding box center [501, 192] width 29 height 23
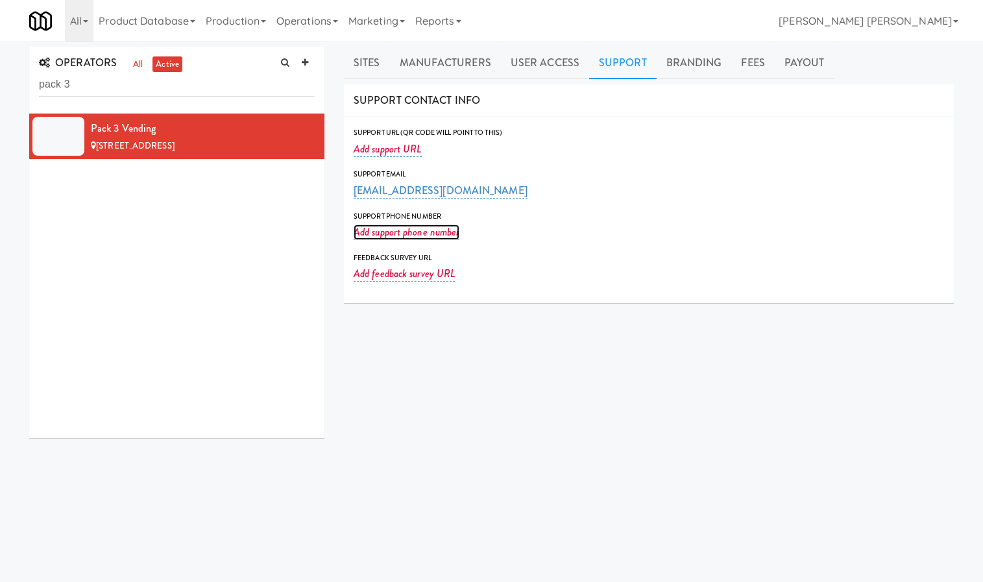
click at [407, 230] on link "Add support phone number" at bounding box center [407, 233] width 106 height 16
type input "9199969548"
click at [491, 239] on button "Submit" at bounding box center [501, 234] width 29 height 23
click at [466, 348] on div "SITES Main Electric Cold [STREET_ADDRESS][US_STATE] 1 42 10 Main Electric Ambie…" at bounding box center [649, 327] width 610 height 487
click at [409, 341] on div "SITES Main Electric Cold [STREET_ADDRESS][US_STATE] 1 42 10 Main Electric Ambie…" at bounding box center [649, 327] width 610 height 487
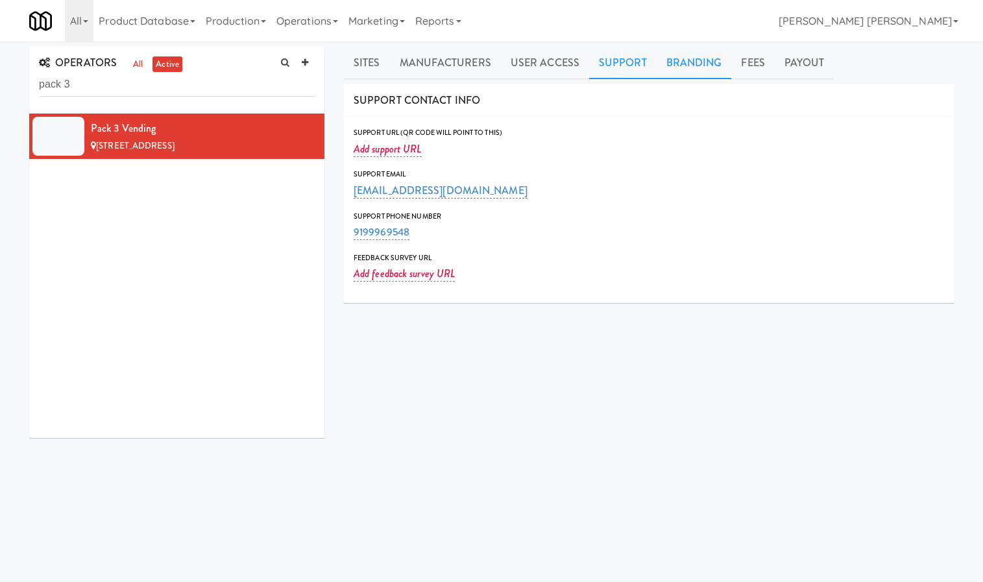
click at [676, 60] on link "Branding" at bounding box center [694, 63] width 75 height 32
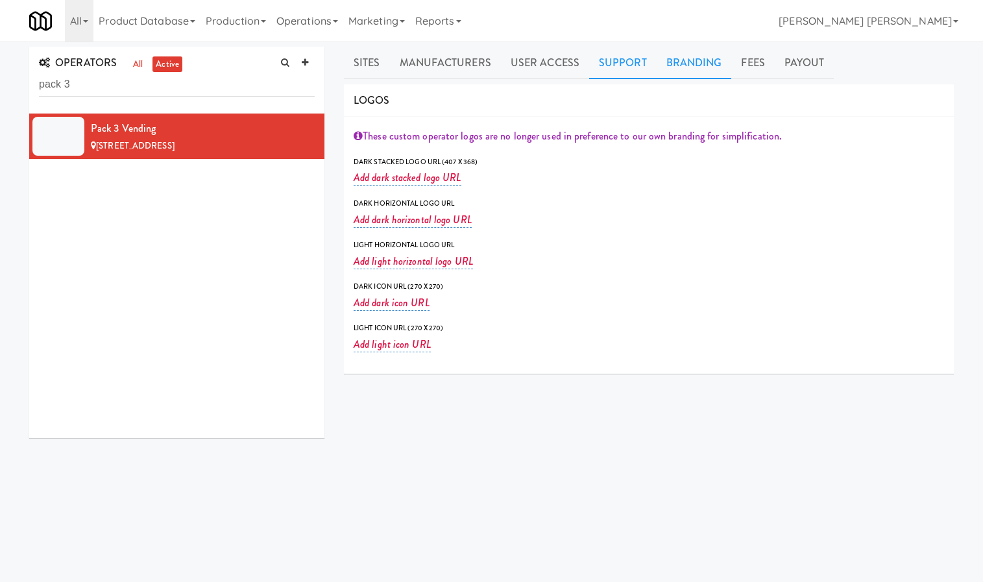
click at [617, 66] on link "Support" at bounding box center [622, 63] width 67 height 32
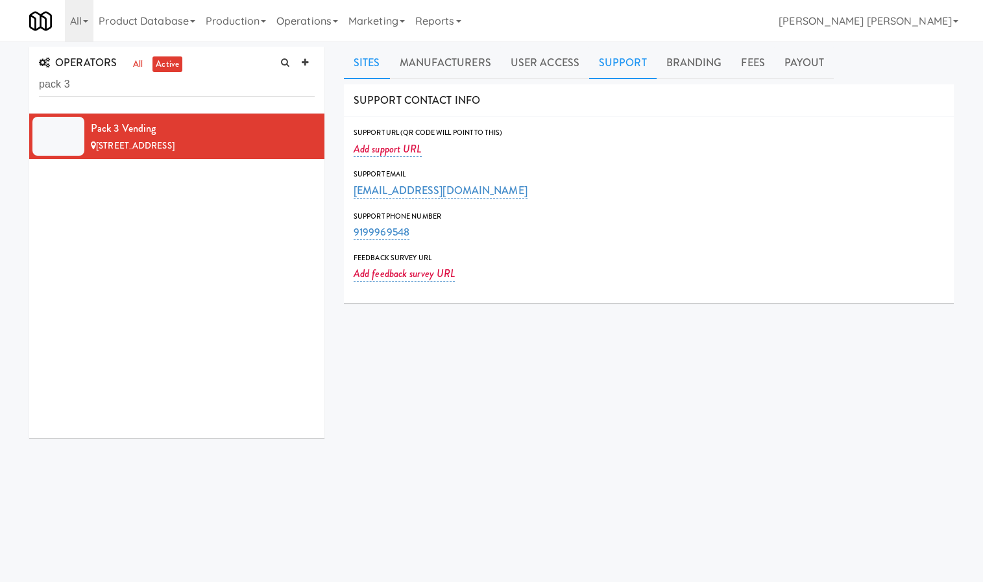
click at [380, 64] on link "Sites" at bounding box center [367, 63] width 46 height 32
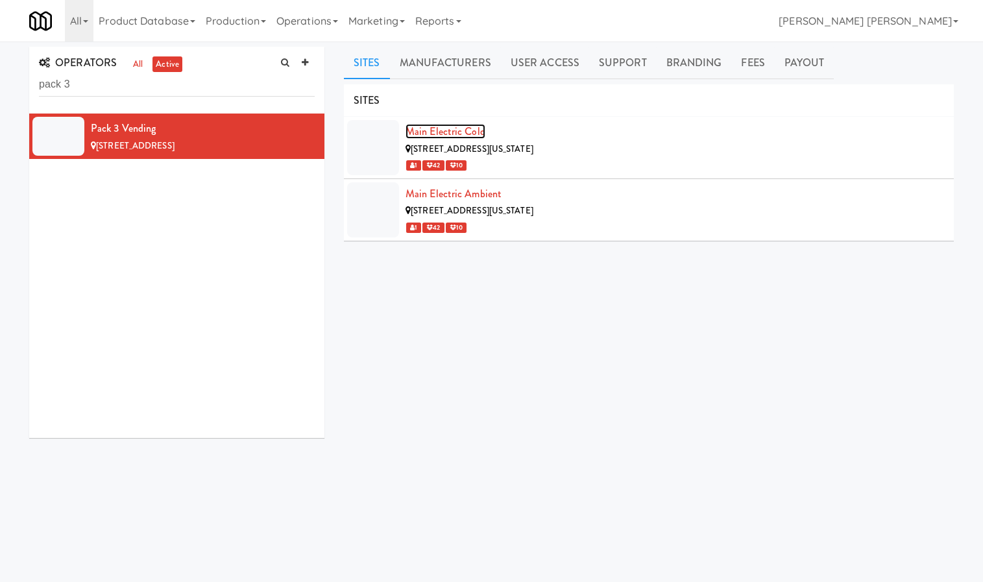
click at [442, 135] on link "Main Electric Cold" at bounding box center [446, 131] width 80 height 15
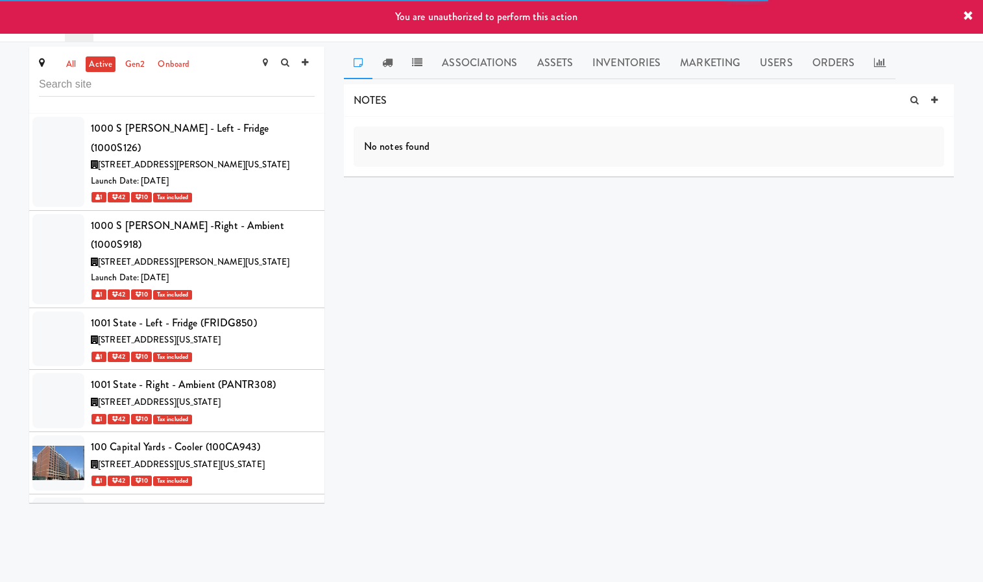
scroll to position [34513, 0]
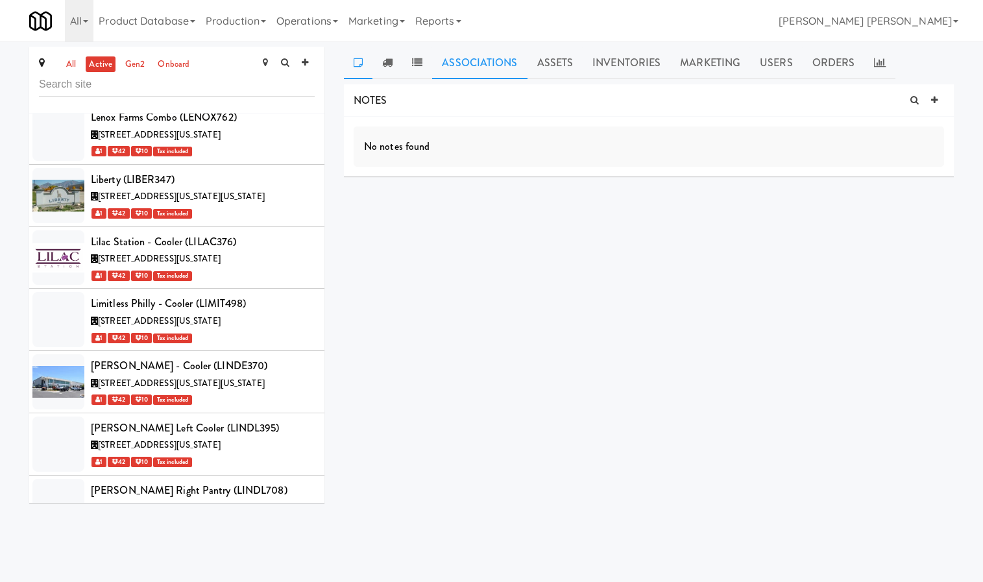
click at [457, 73] on link "Associations" at bounding box center [479, 63] width 95 height 32
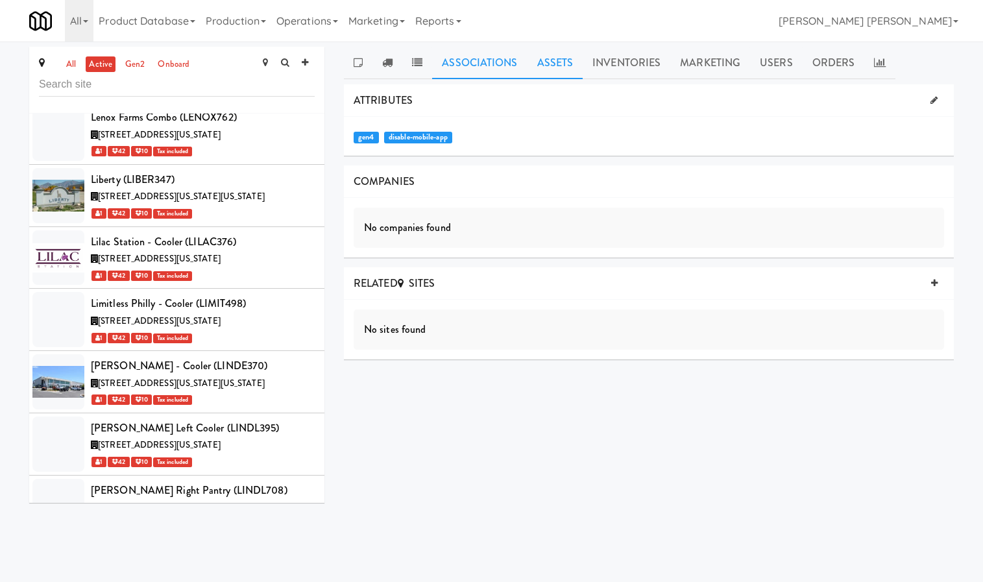
click at [557, 67] on link "Assets" at bounding box center [556, 63] width 56 height 32
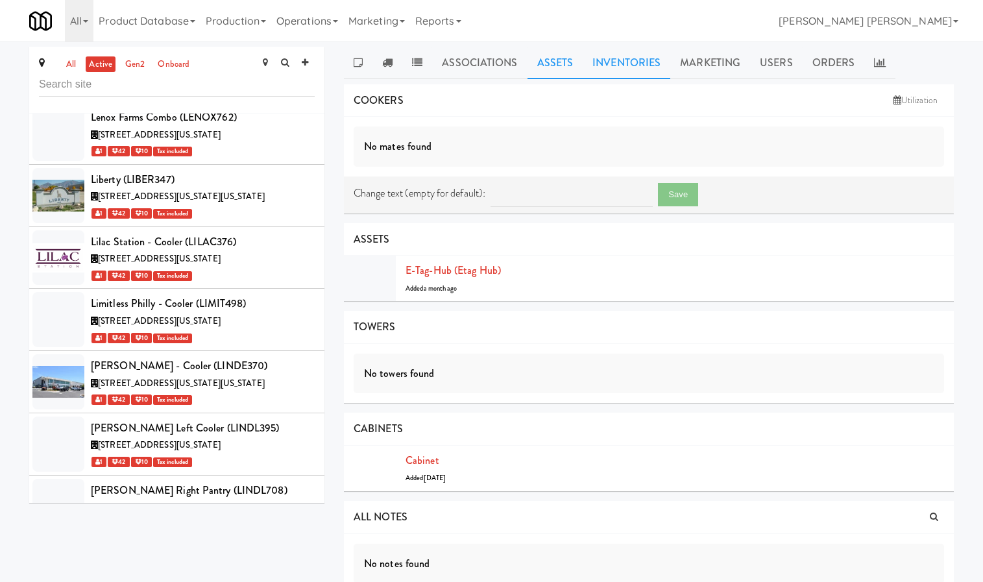
click at [627, 64] on link "Inventories" at bounding box center [627, 63] width 88 height 32
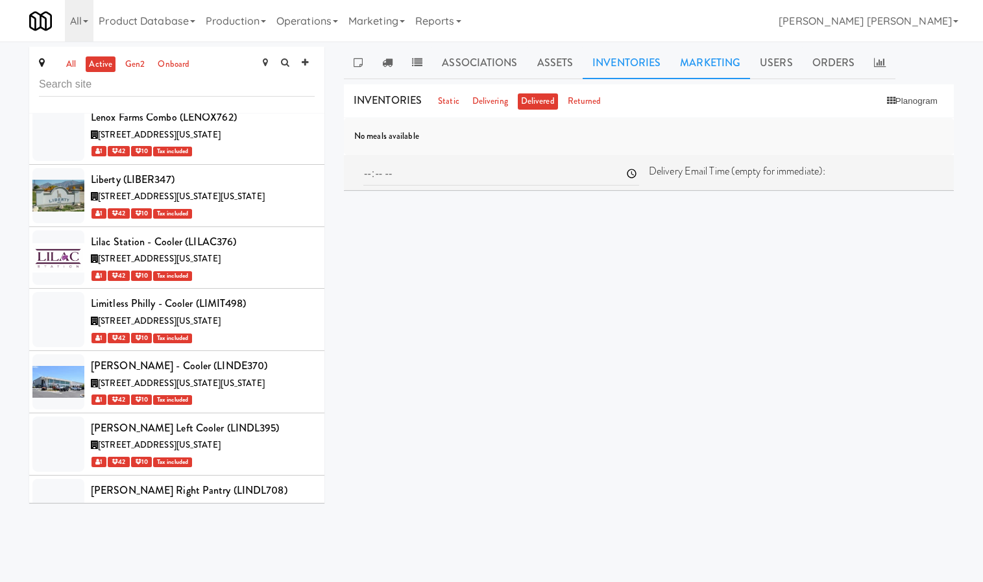
click at [710, 56] on link "Marketing" at bounding box center [710, 63] width 80 height 32
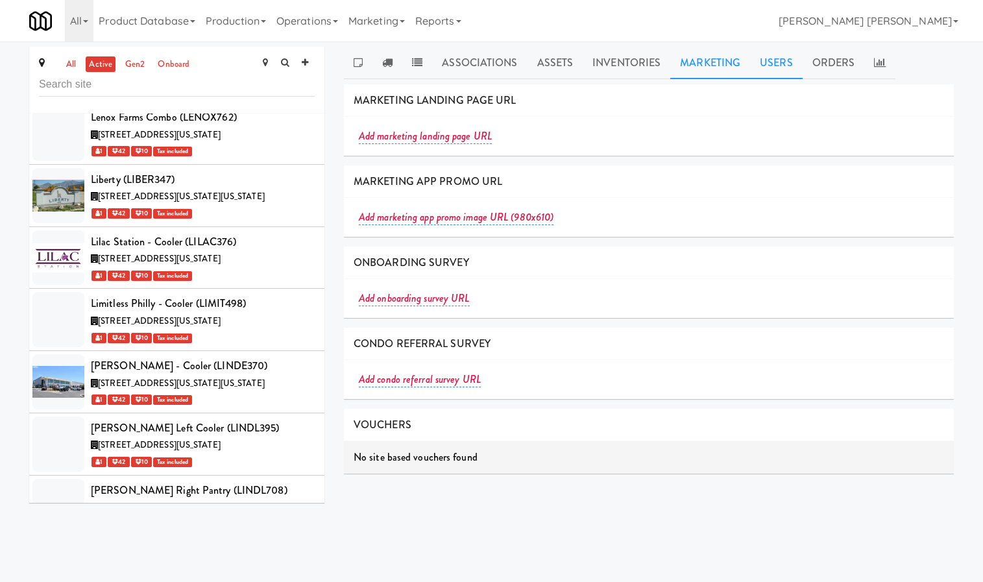
click at [750, 62] on link "Users" at bounding box center [776, 63] width 53 height 32
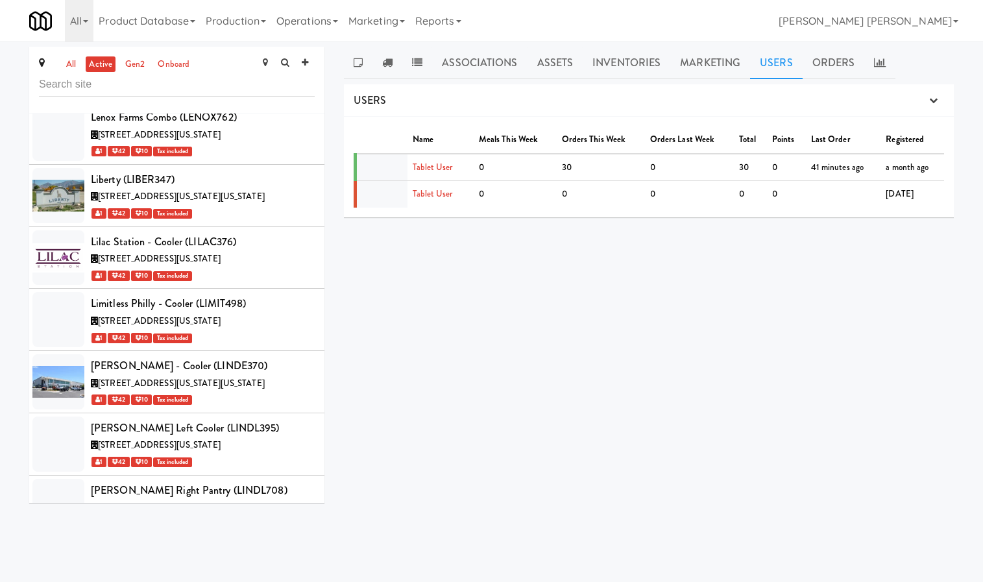
click at [518, 411] on div "all active gen2 onboard 1000 S [PERSON_NAME] - Left - Fridge (1000S126) [STREET…" at bounding box center [491, 280] width 944 height 466
